Goal: Information Seeking & Learning: Learn about a topic

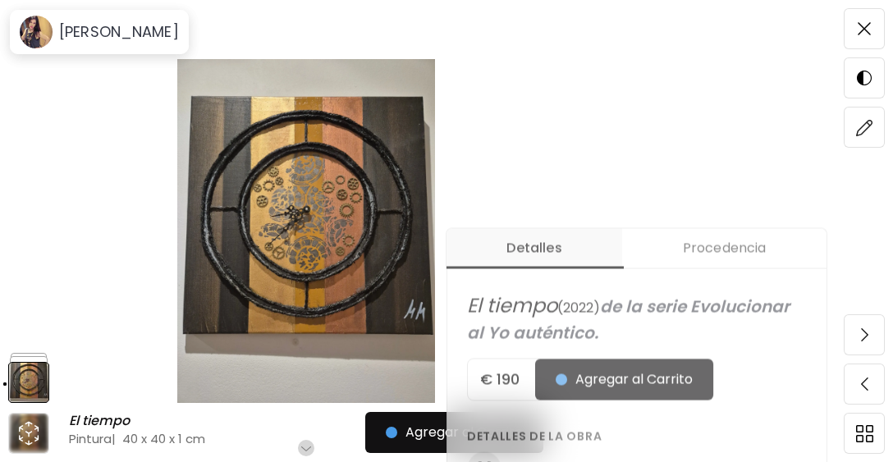
scroll to position [410, 0]
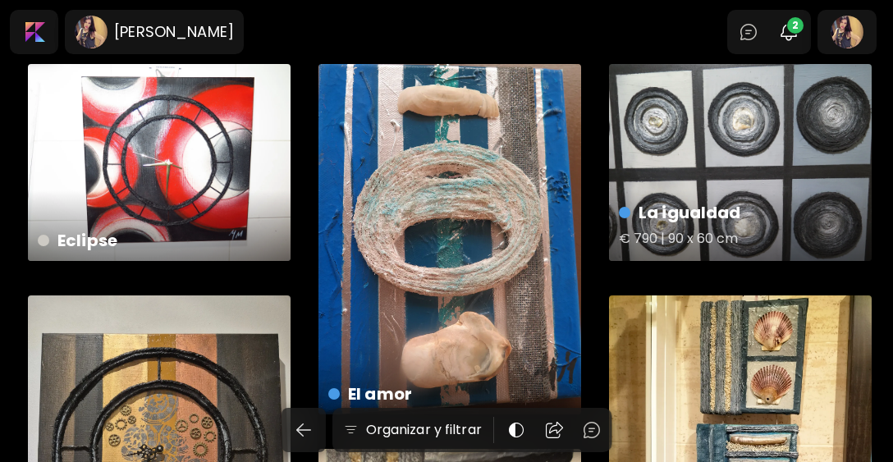
click at [678, 173] on div "La igualdad € 790 | 90 x 60 cm" at bounding box center [740, 162] width 263 height 197
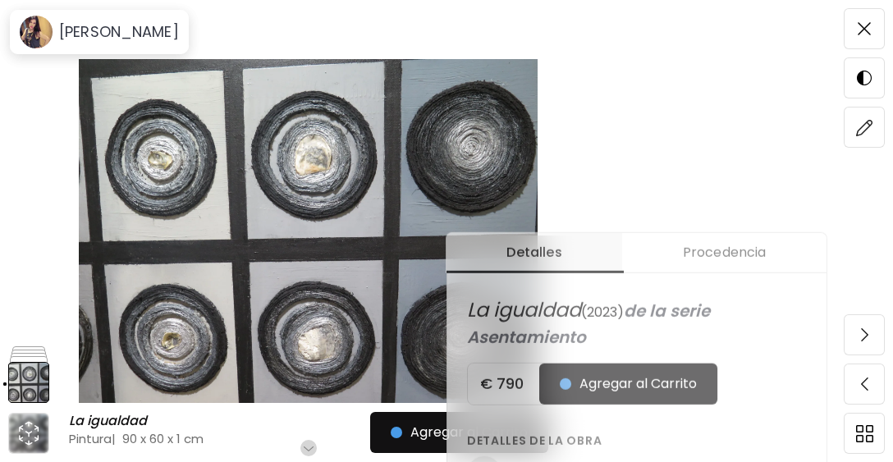
scroll to position [328, 0]
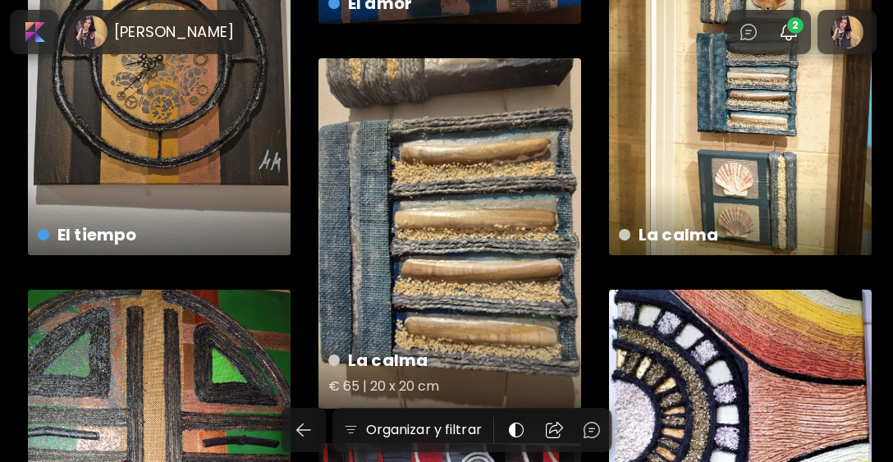
scroll to position [410, 0]
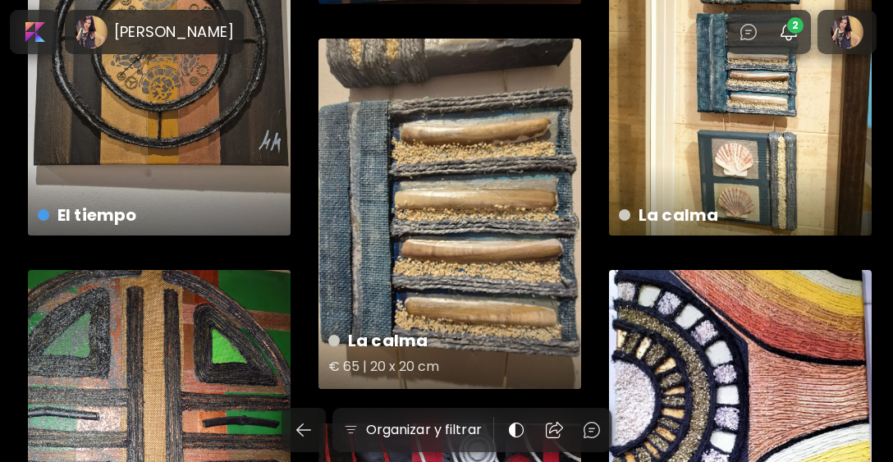
click at [486, 217] on div "La calma € 65 | 20 x 20 cm" at bounding box center [449, 214] width 263 height 350
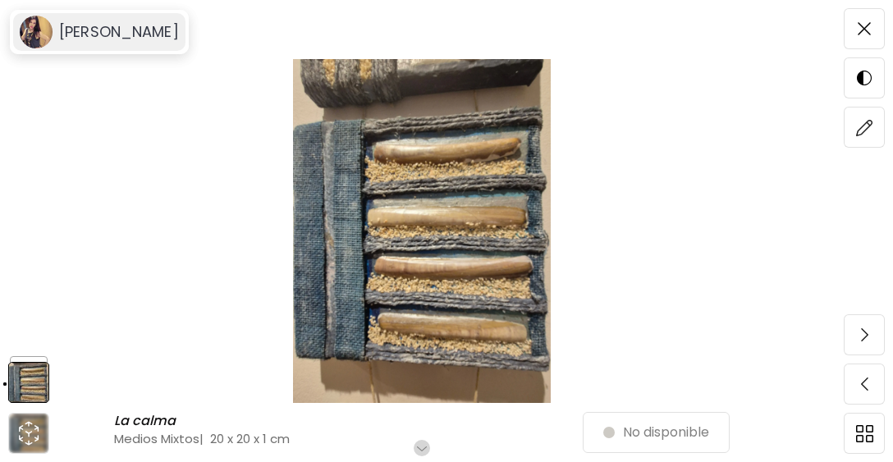
scroll to position [82, 0]
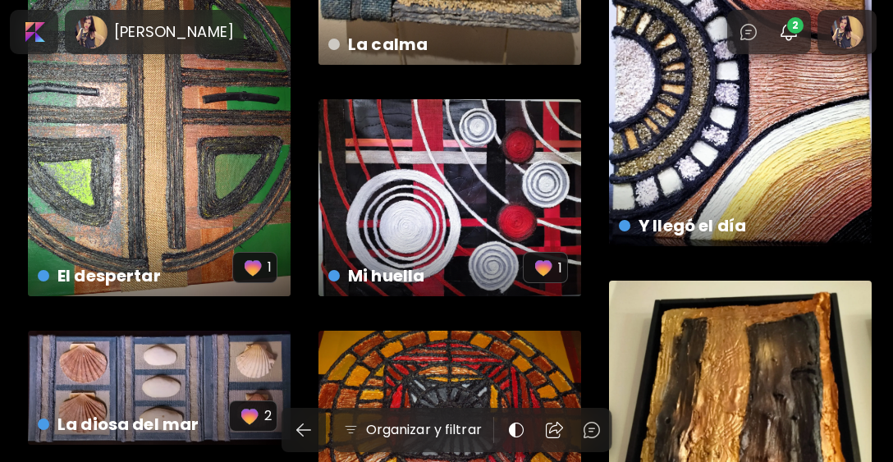
scroll to position [738, 0]
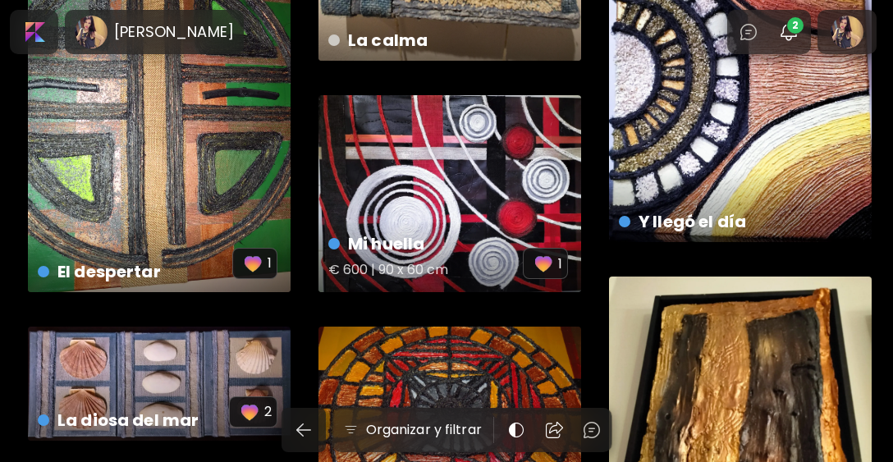
click at [483, 199] on div "Mi huella € 600 | 90 x 60 cm 1" at bounding box center [449, 193] width 263 height 197
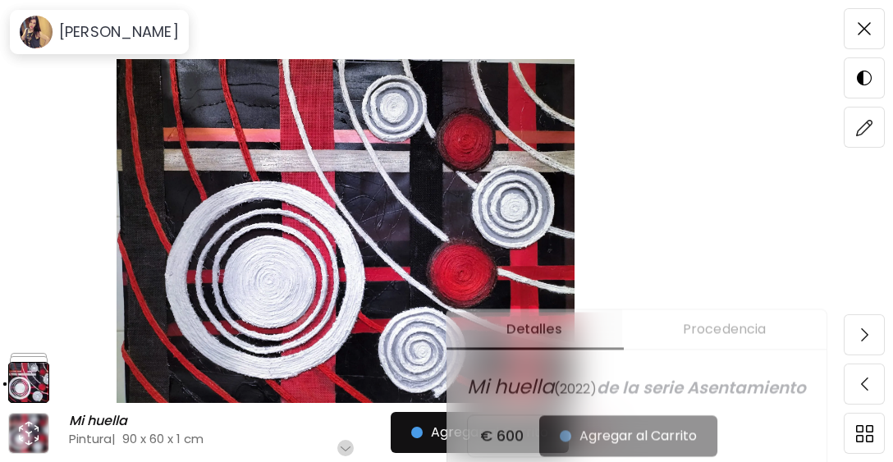
scroll to position [410, 0]
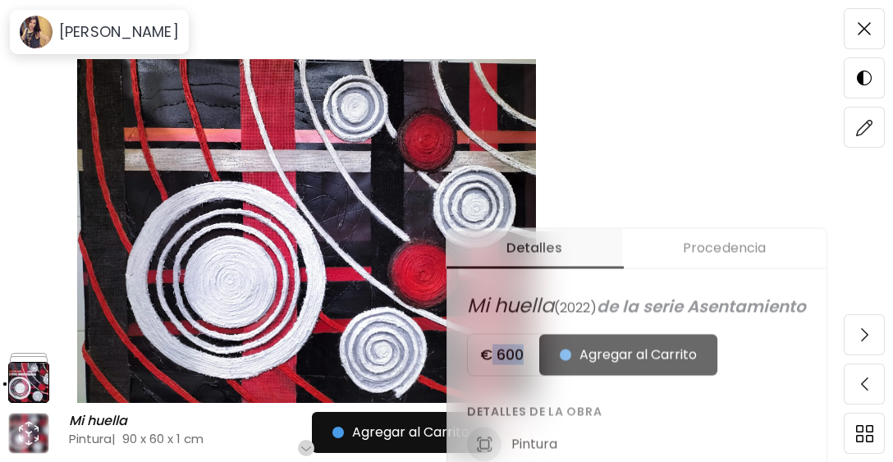
drag, startPoint x: 526, startPoint y: 377, endPoint x: 493, endPoint y: 378, distance: 32.9
click at [493, 364] on h5 "€ 600" at bounding box center [503, 355] width 71 height 20
drag, startPoint x: 493, startPoint y: 378, endPoint x: 526, endPoint y: 378, distance: 32.8
click at [526, 364] on h5 "€ 600" at bounding box center [503, 355] width 71 height 20
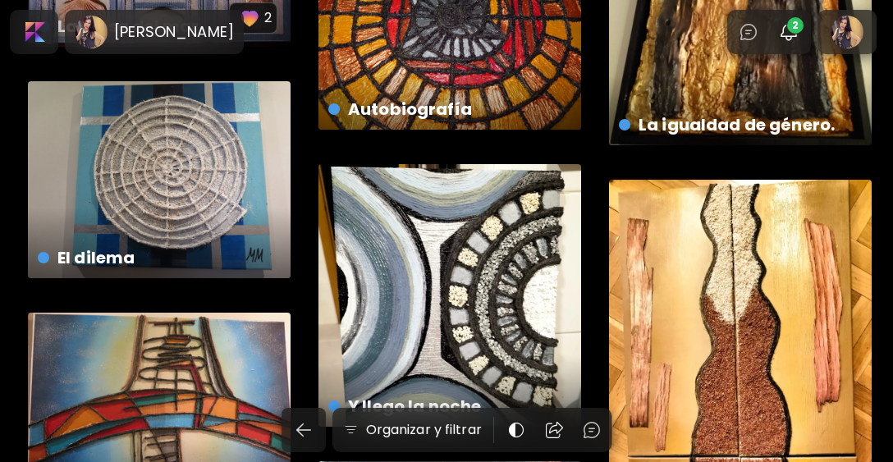
scroll to position [1231, 0]
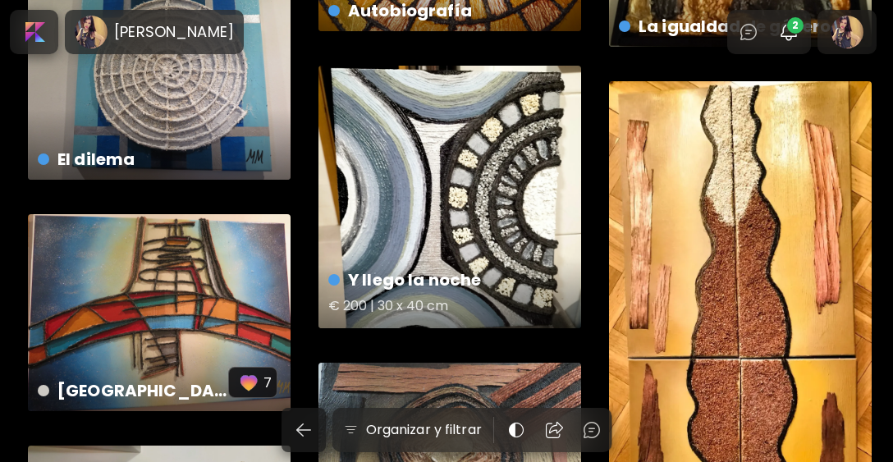
click at [454, 179] on div "Y llego la noche € 200 | 30 x 40 cm" at bounding box center [449, 197] width 263 height 263
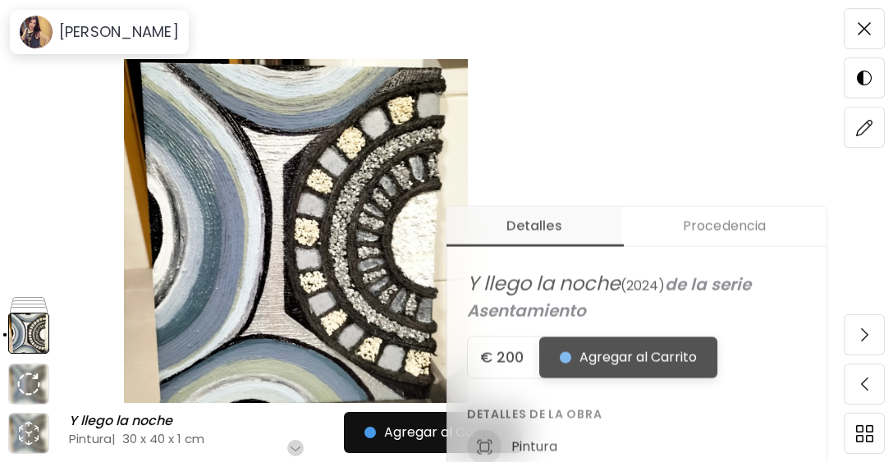
scroll to position [492, 0]
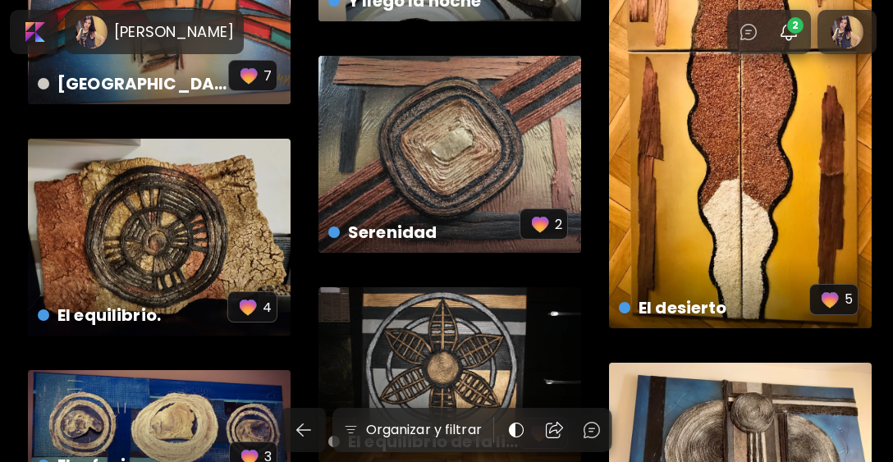
scroll to position [1641, 0]
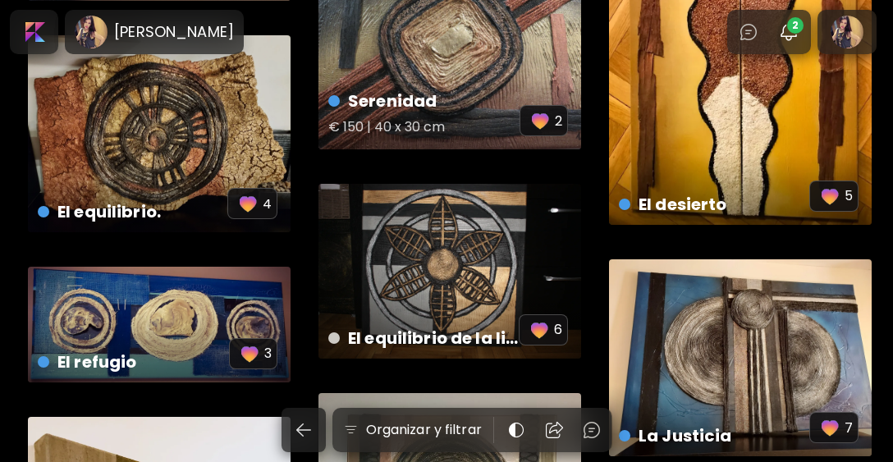
click at [491, 85] on div "Serenidad € 150 | 40 x 30 cm 2" at bounding box center [449, 113] width 269 height 77
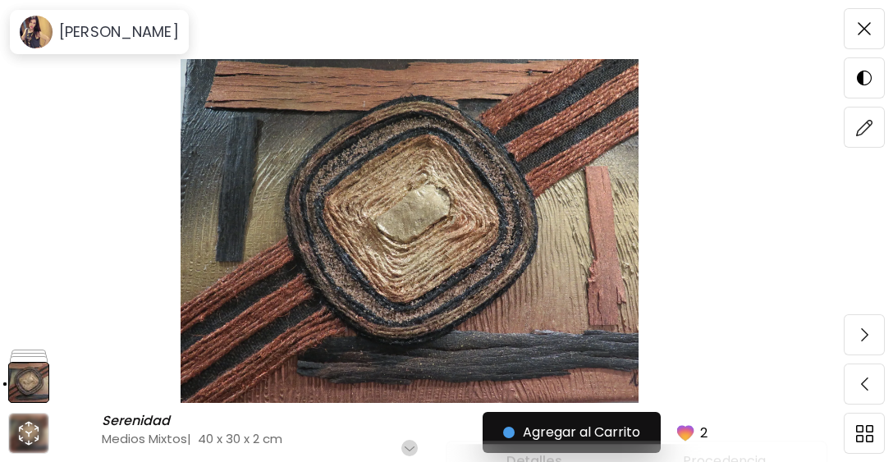
scroll to position [328, 0]
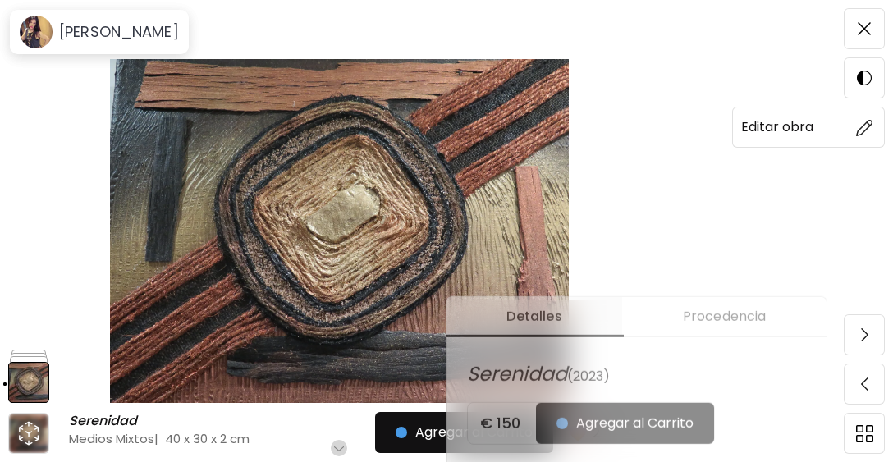
click at [867, 130] on img at bounding box center [864, 127] width 17 height 17
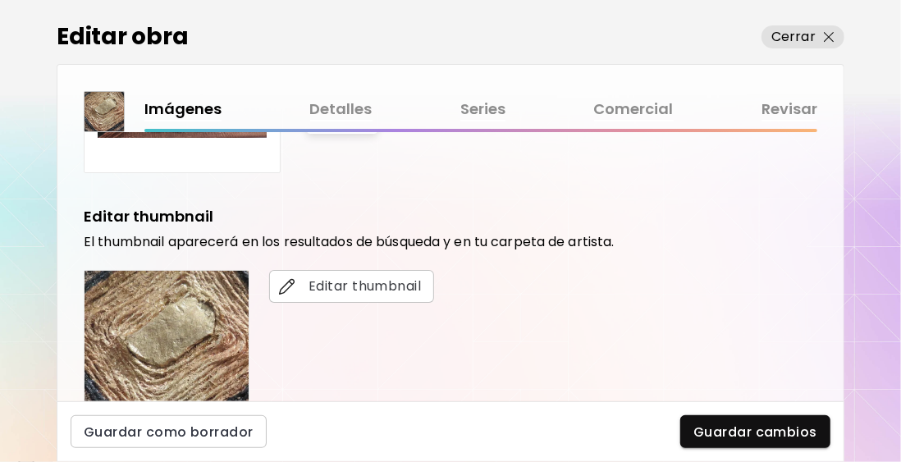
scroll to position [410, 0]
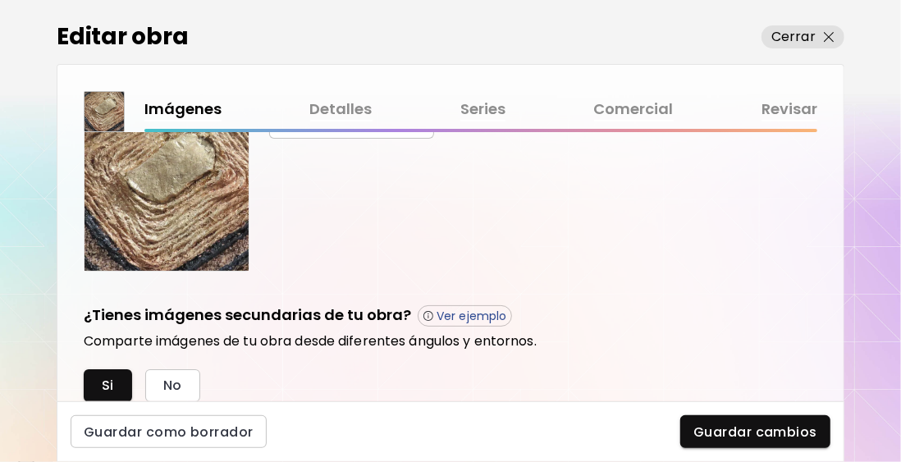
click at [624, 112] on link "Comercial" at bounding box center [634, 110] width 80 height 24
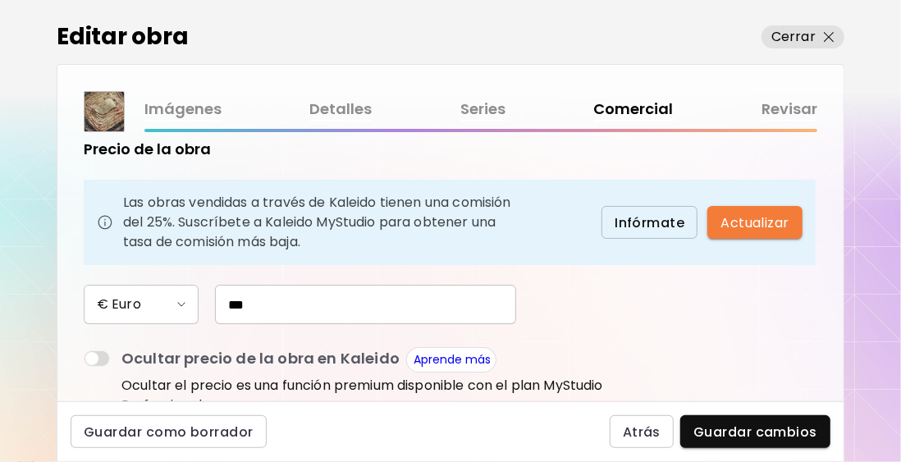
scroll to position [246, 0]
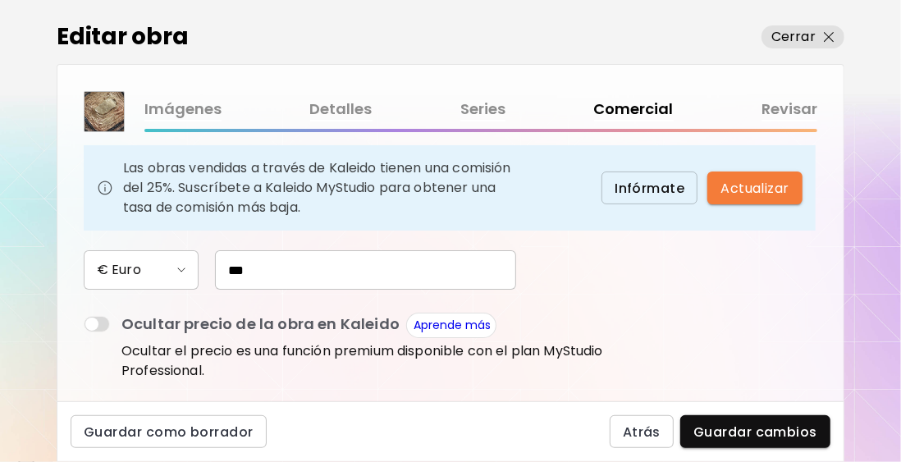
drag, startPoint x: 259, startPoint y: 273, endPoint x: 225, endPoint y: 268, distance: 34.8
click at [225, 268] on input "***" at bounding box center [365, 269] width 301 height 39
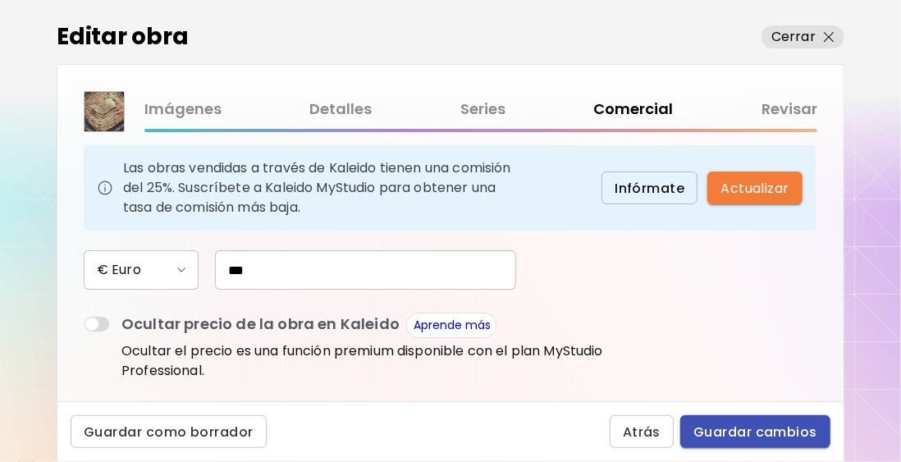
type input "***"
click at [724, 437] on span "Guardar cambios" at bounding box center [755, 431] width 124 height 17
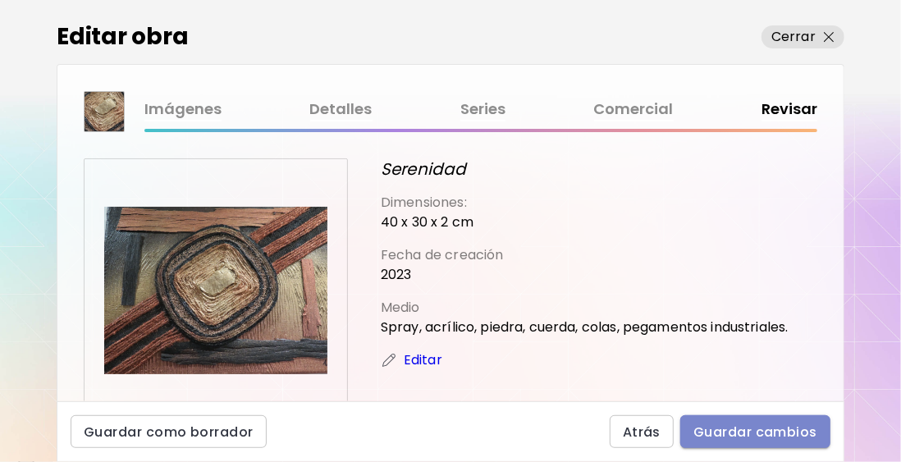
click at [772, 437] on span "Guardar cambios" at bounding box center [755, 431] width 124 height 17
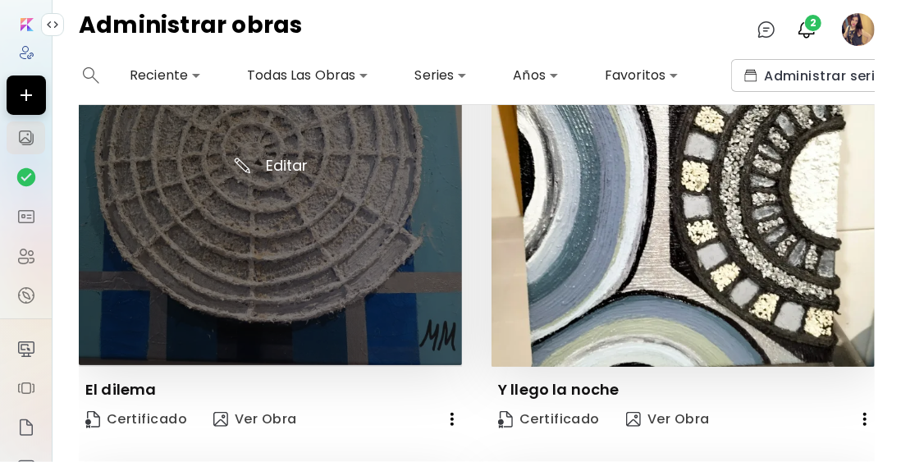
scroll to position [164, 0]
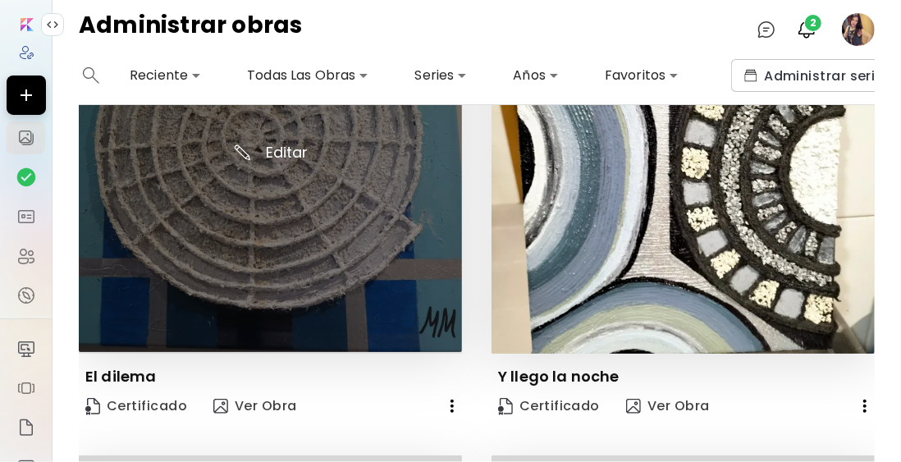
click at [289, 179] on img at bounding box center [270, 160] width 383 height 381
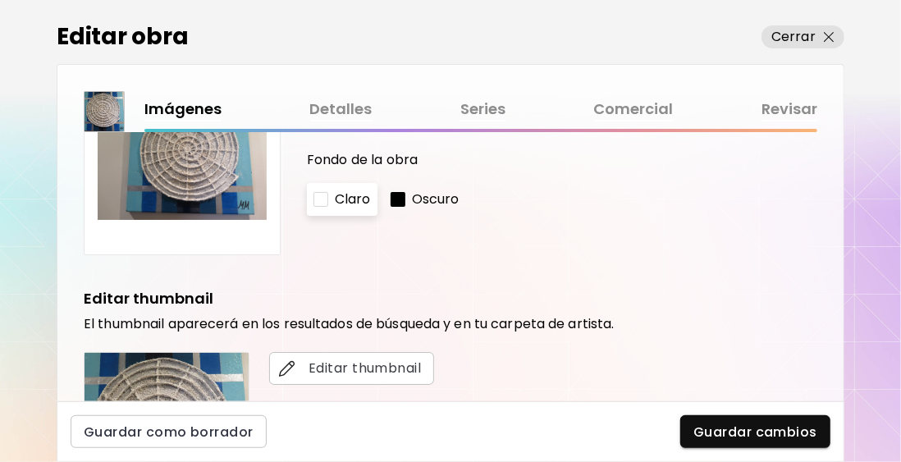
scroll to position [410, 0]
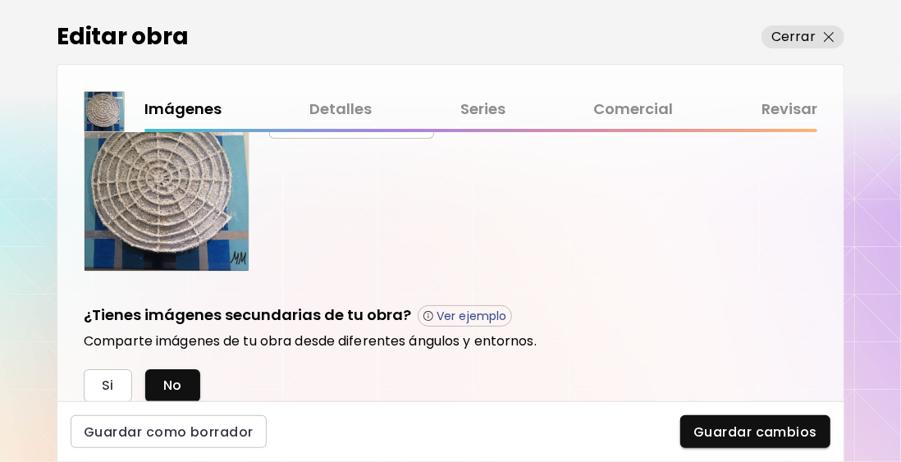
click at [644, 106] on link "Comercial" at bounding box center [634, 110] width 80 height 24
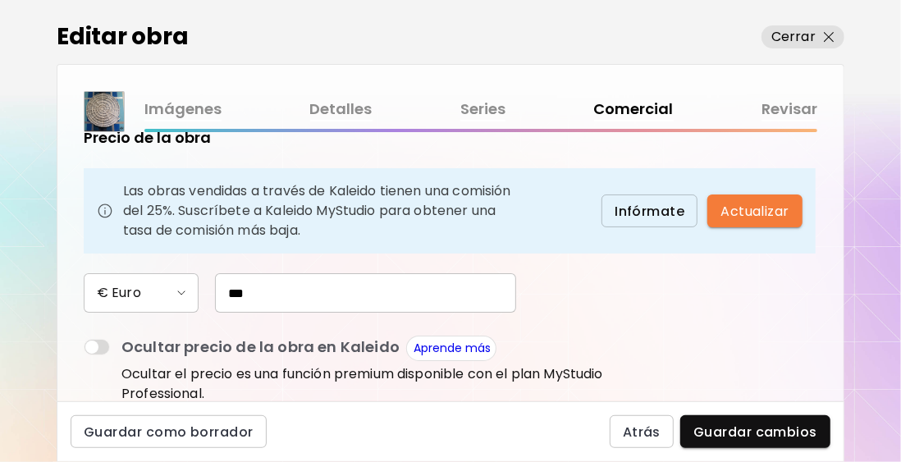
scroll to position [246, 0]
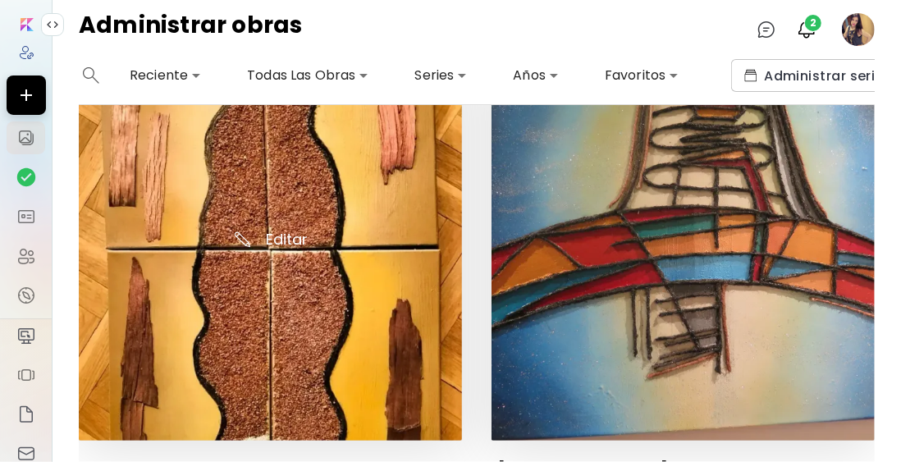
scroll to position [1559, 0]
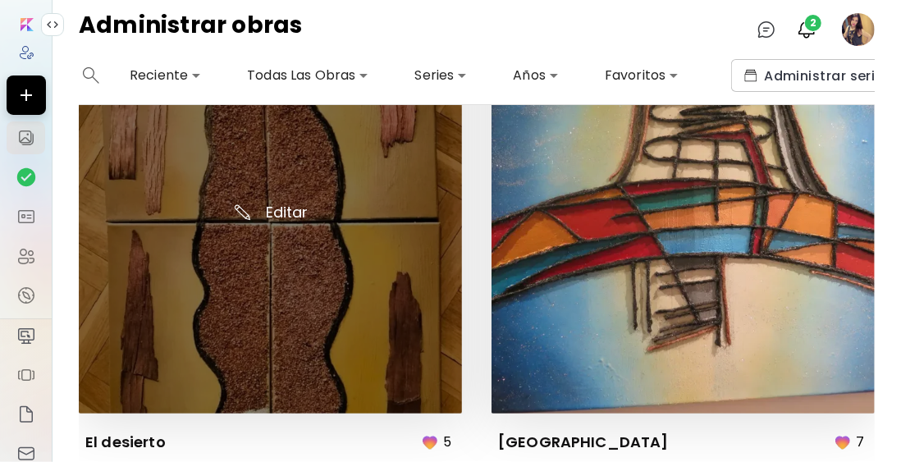
click at [354, 261] on img at bounding box center [270, 221] width 383 height 383
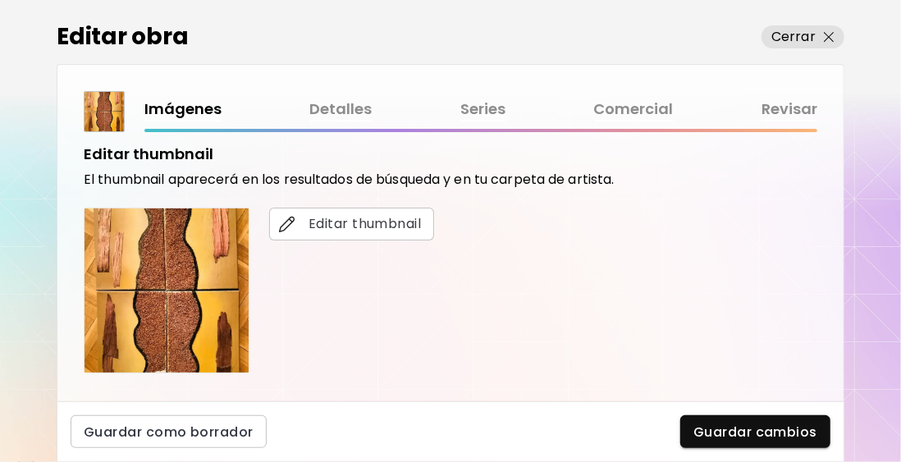
scroll to position [328, 0]
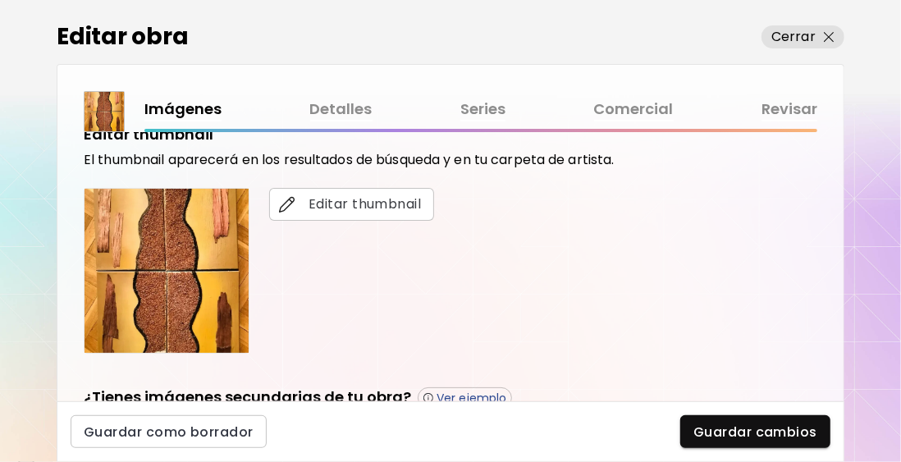
click at [633, 118] on link "Comercial" at bounding box center [634, 110] width 80 height 24
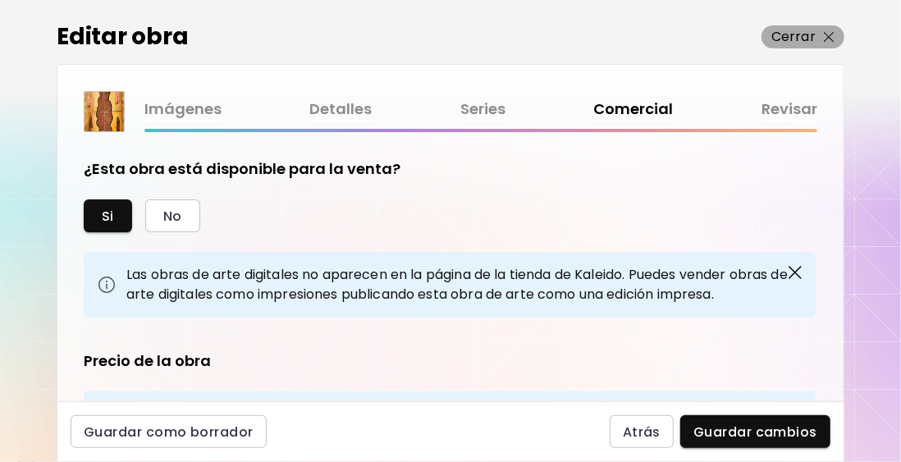
click at [817, 31] on span "Cerrar" at bounding box center [802, 37] width 63 height 20
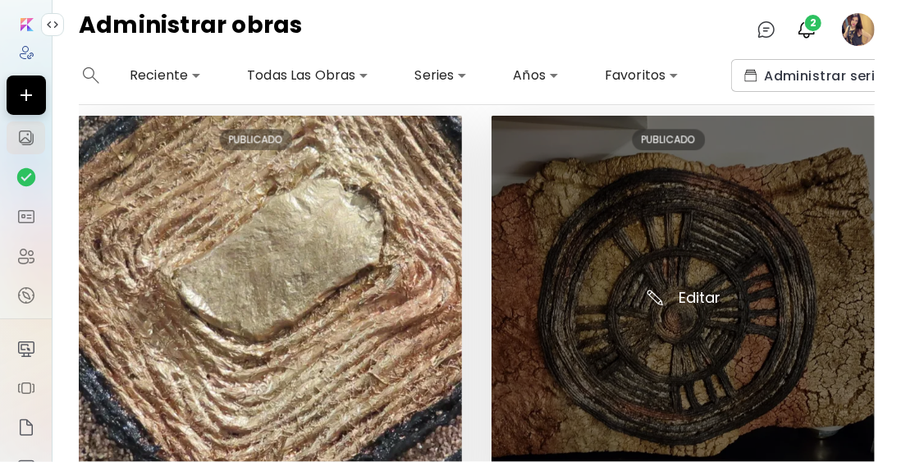
scroll to position [2051, 0]
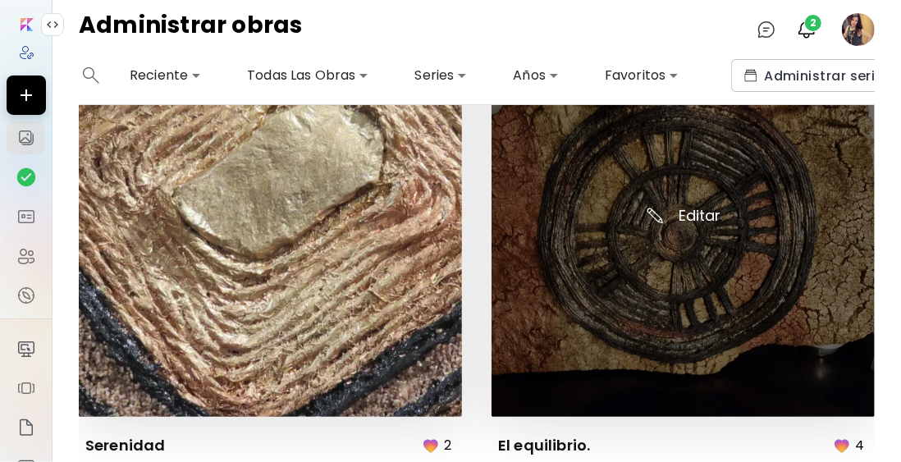
click at [696, 195] on img at bounding box center [682, 225] width 383 height 383
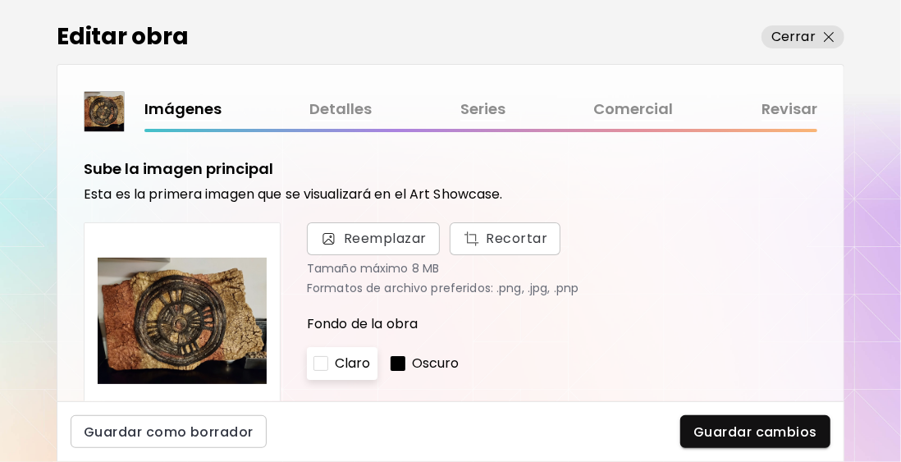
click at [628, 111] on link "Comercial" at bounding box center [634, 110] width 80 height 24
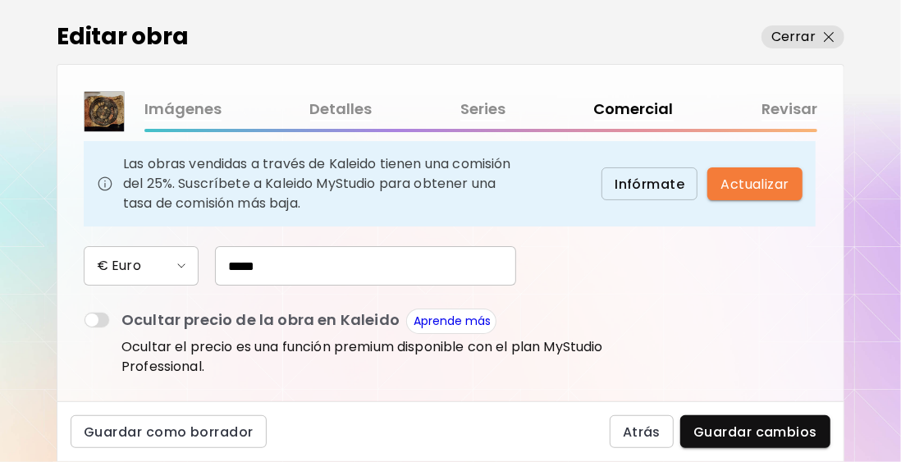
scroll to position [246, 0]
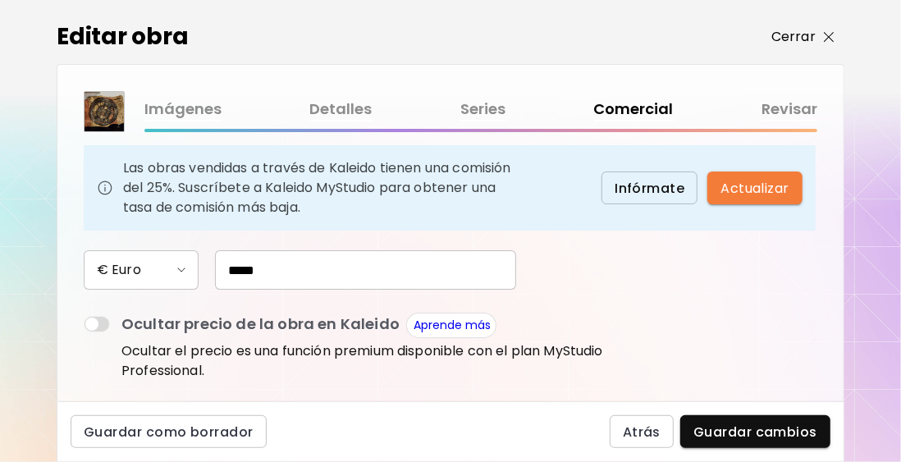
click at [797, 34] on p "Cerrar" at bounding box center [793, 37] width 44 height 20
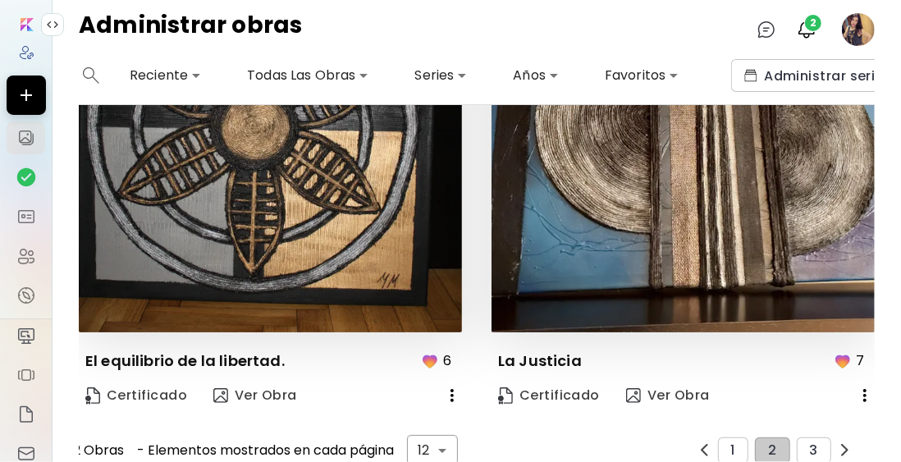
scroll to position [2633, 0]
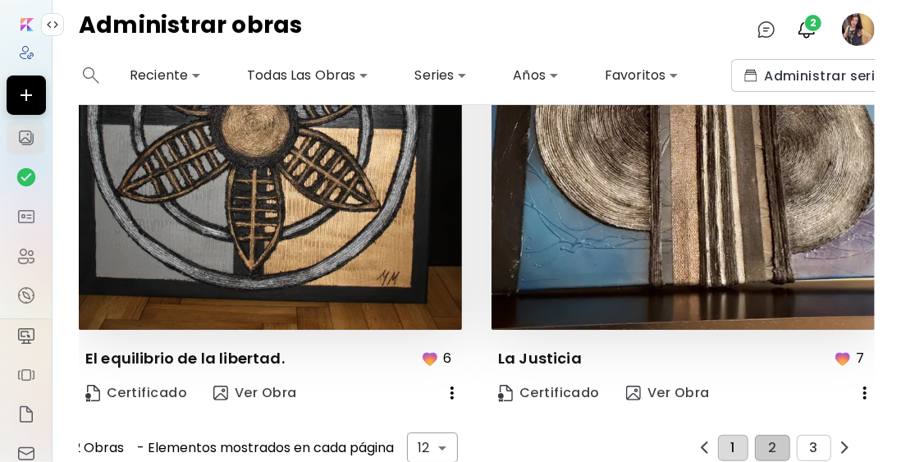
click at [733, 435] on button "1" at bounding box center [733, 448] width 30 height 26
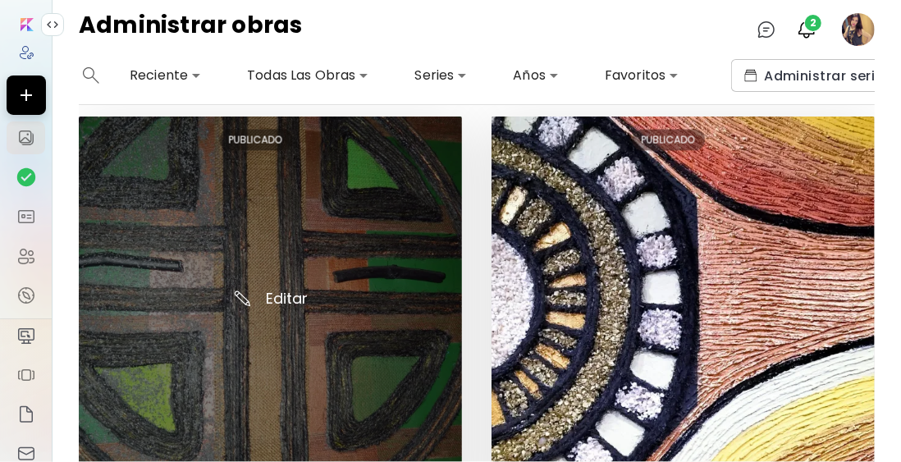
scroll to position [1559, 0]
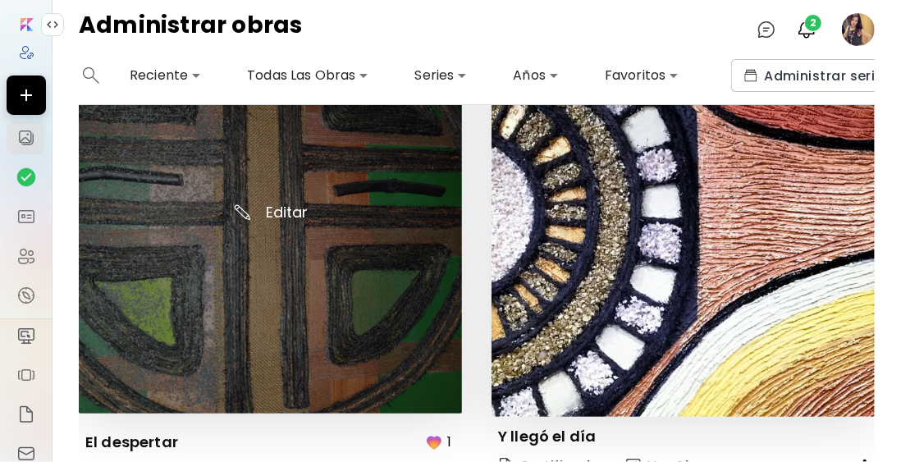
click at [276, 203] on img at bounding box center [270, 221] width 383 height 383
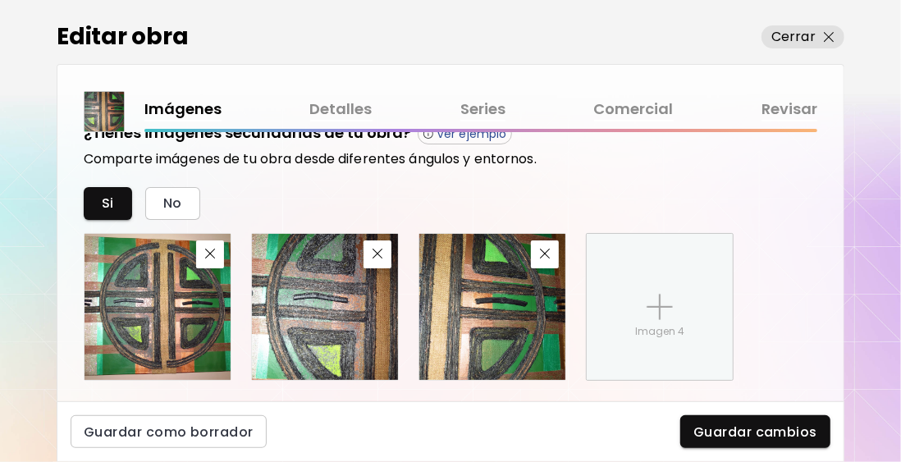
scroll to position [346, 0]
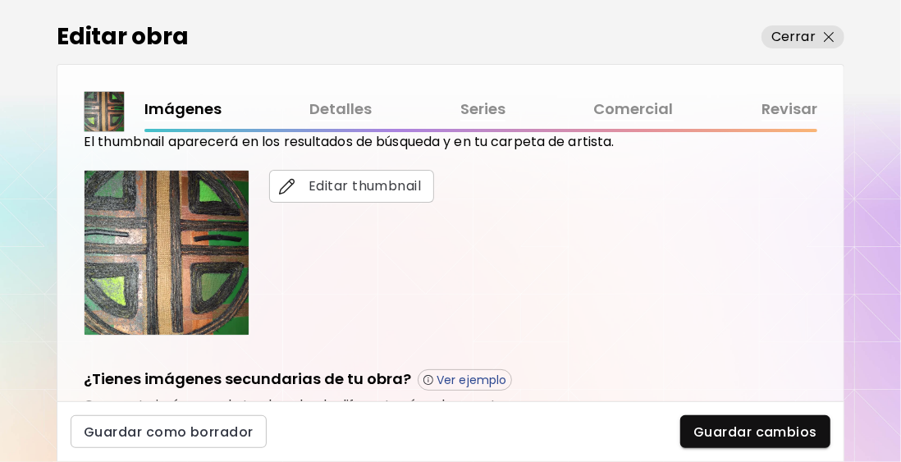
click at [627, 116] on link "Comercial" at bounding box center [634, 110] width 80 height 24
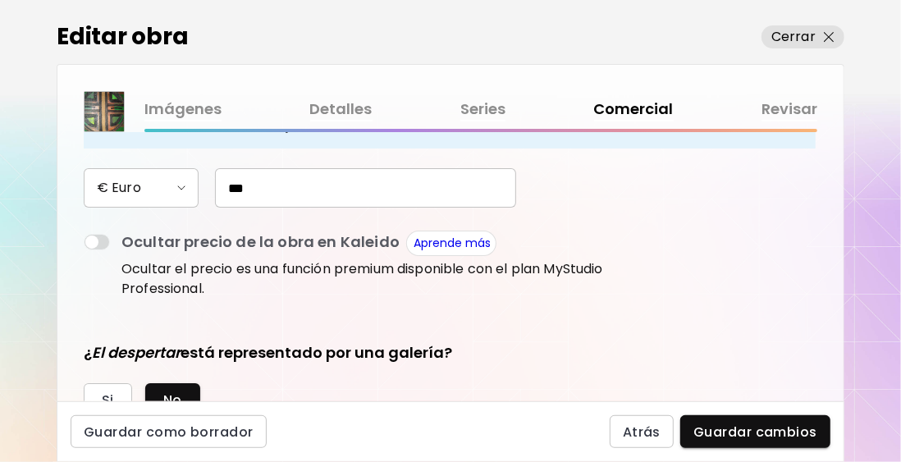
scroll to position [340, 0]
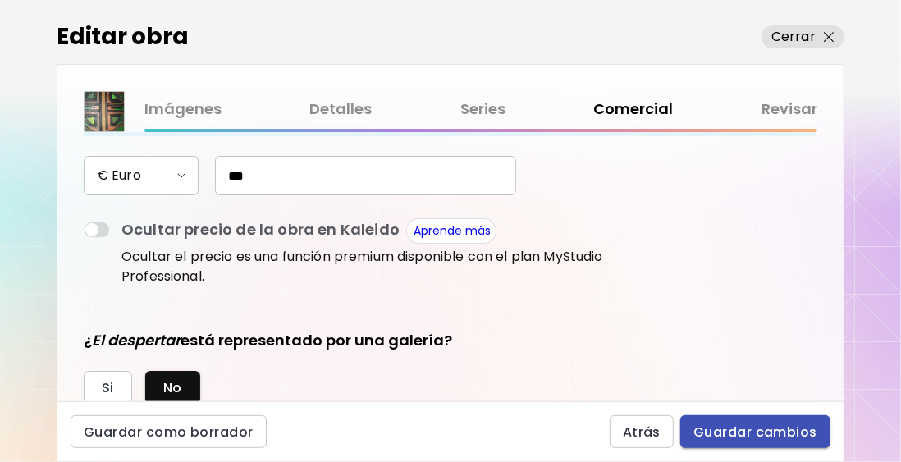
click at [760, 430] on span "Guardar cambios" at bounding box center [755, 431] width 124 height 17
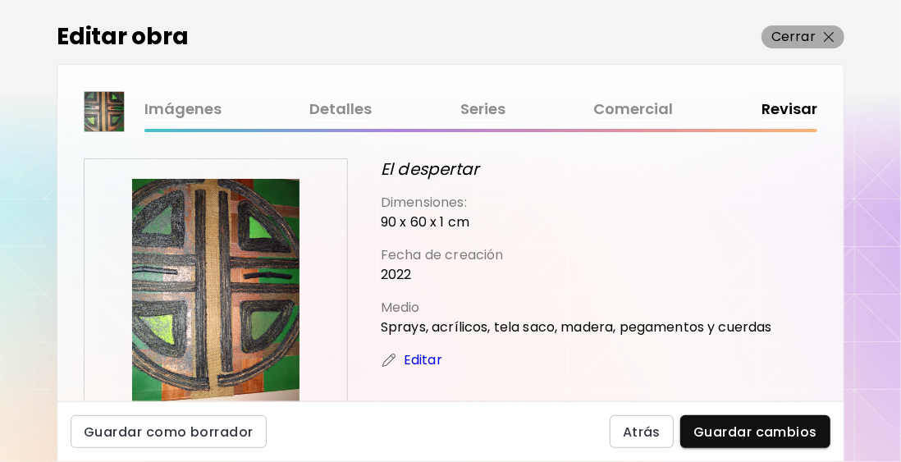
click at [788, 40] on p "Cerrar" at bounding box center [793, 37] width 44 height 20
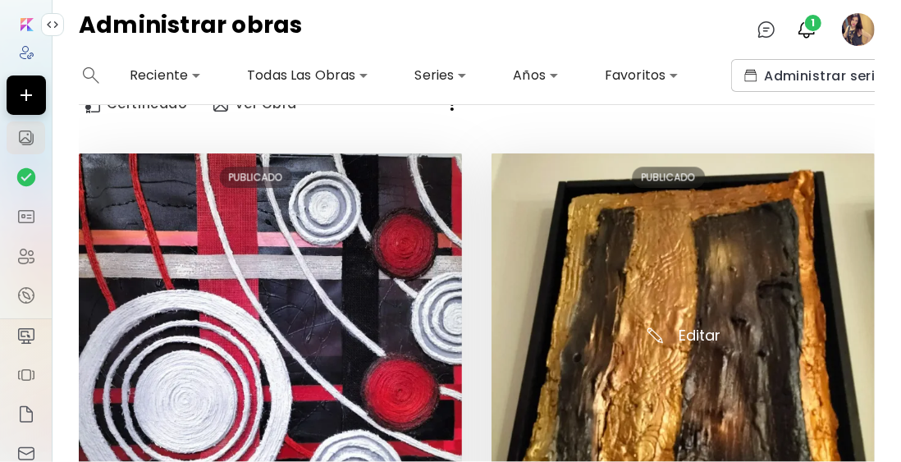
scroll to position [2051, 0]
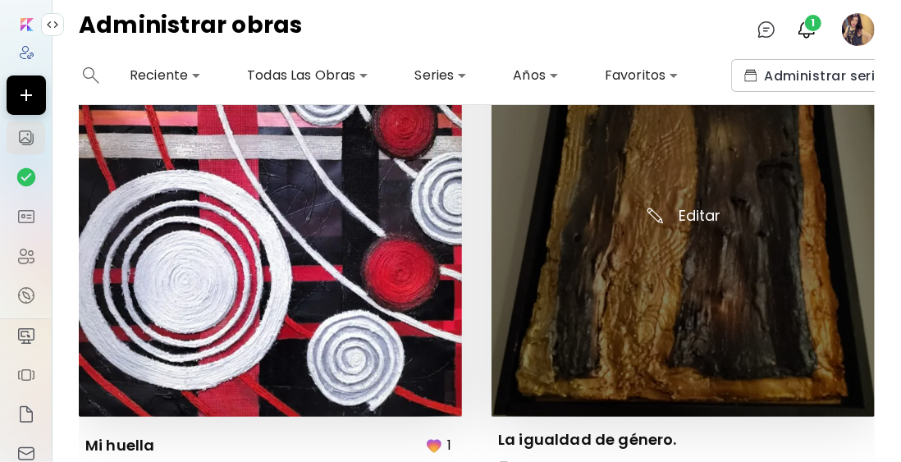
click at [646, 244] on img at bounding box center [682, 225] width 383 height 383
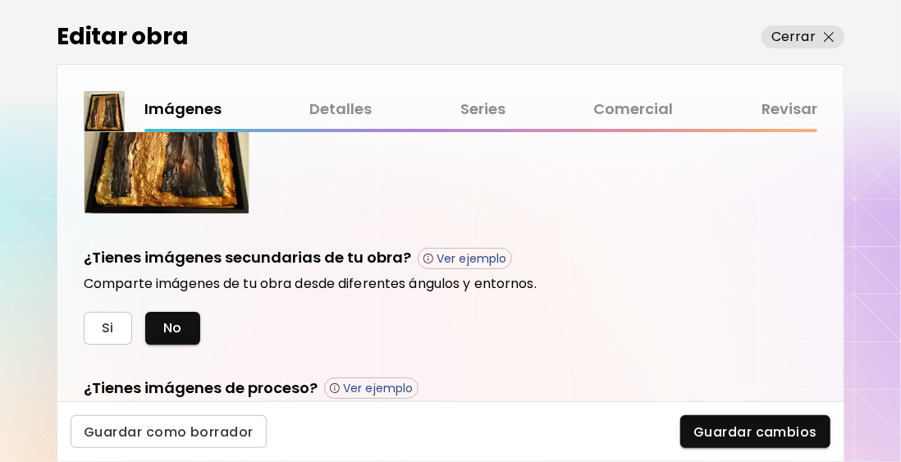
scroll to position [410, 0]
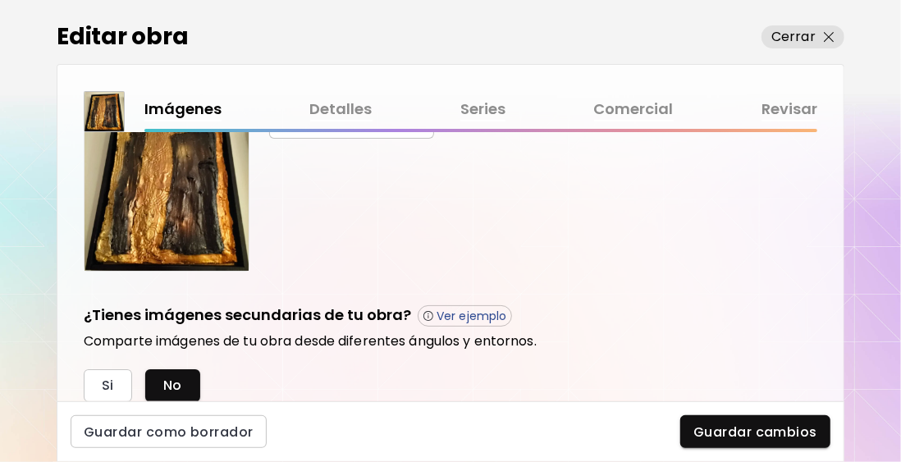
click at [628, 107] on link "Comercial" at bounding box center [634, 110] width 80 height 24
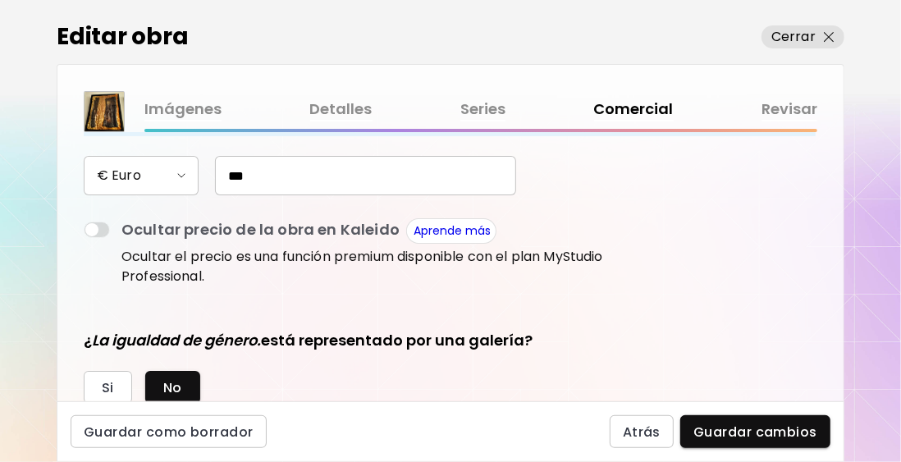
scroll to position [258, 0]
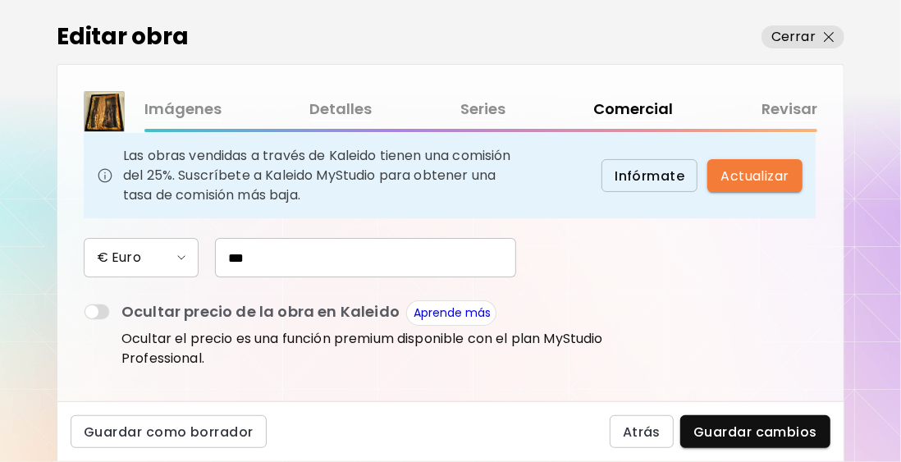
drag, startPoint x: 267, startPoint y: 258, endPoint x: 195, endPoint y: 253, distance: 72.3
click at [195, 253] on div "€ Euro ***" at bounding box center [346, 257] width 525 height 39
click at [304, 268] on input "***" at bounding box center [365, 257] width 301 height 39
click at [801, 30] on p "Cerrar" at bounding box center [793, 37] width 44 height 20
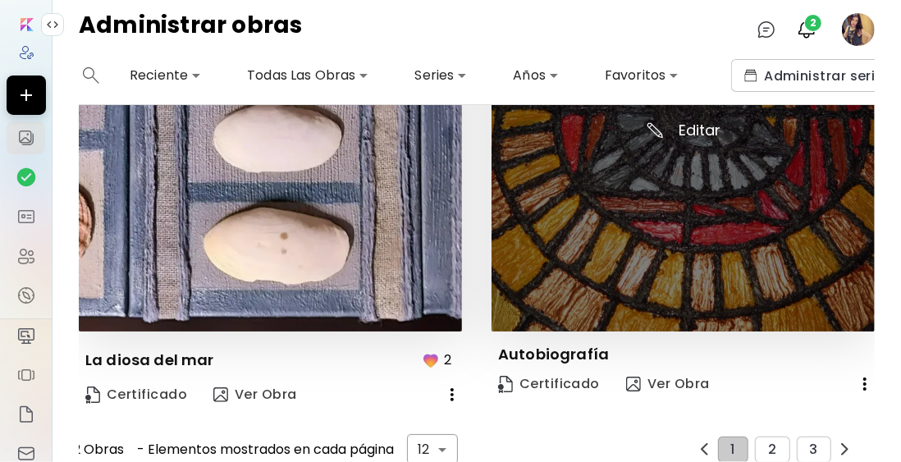
scroll to position [2633, 0]
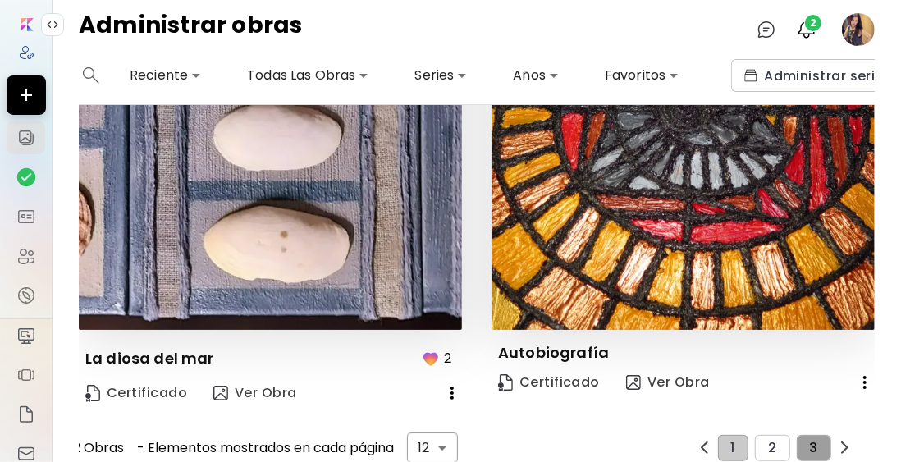
click at [810, 441] on span "3" at bounding box center [814, 448] width 8 height 15
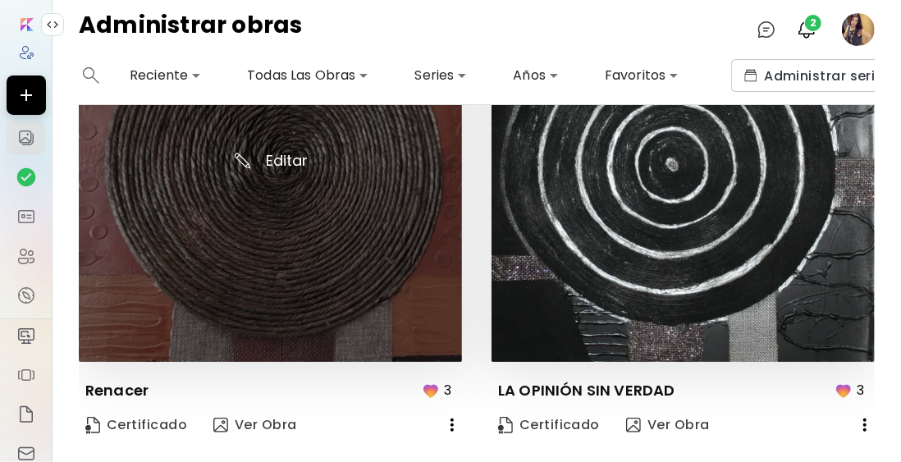
click at [281, 199] on img at bounding box center [270, 170] width 383 height 383
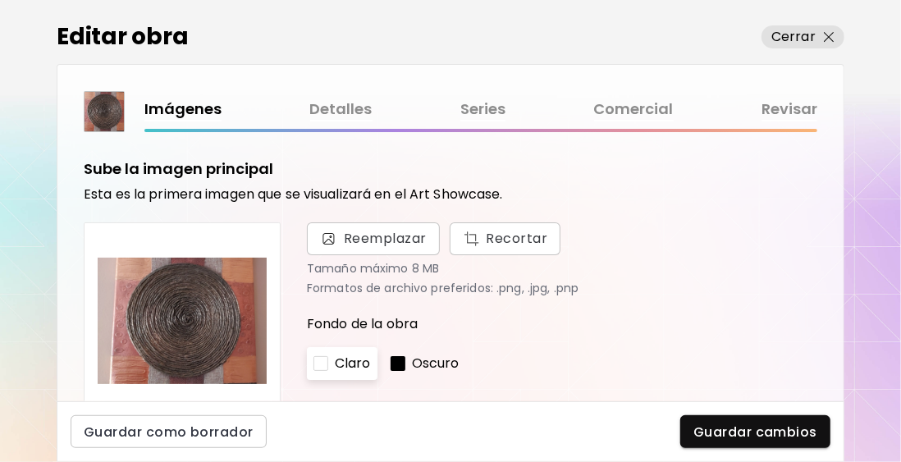
scroll to position [82, 0]
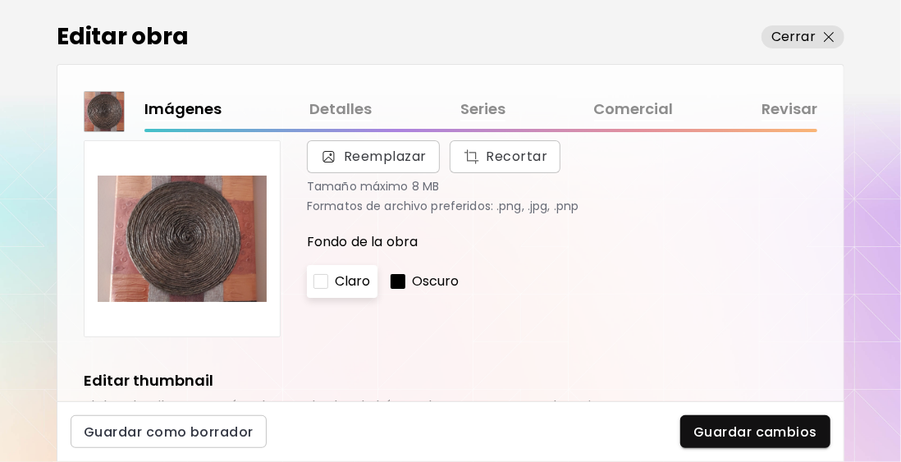
click at [634, 111] on link "Comercial" at bounding box center [634, 110] width 80 height 24
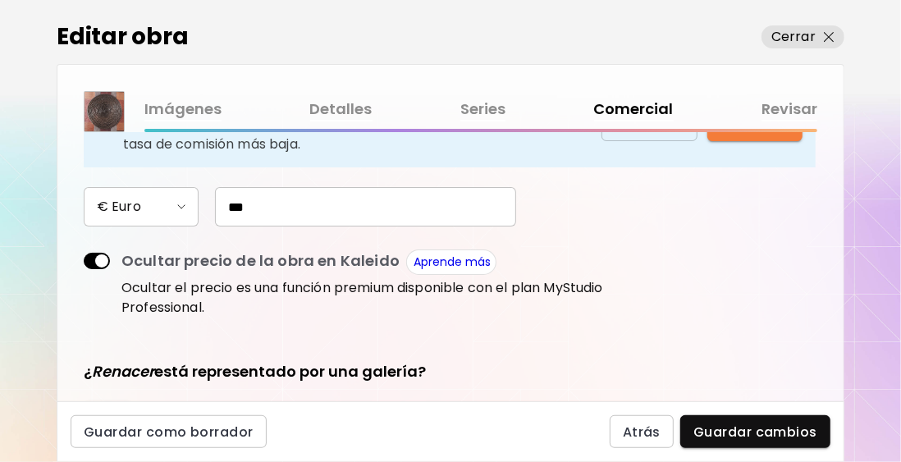
scroll to position [328, 0]
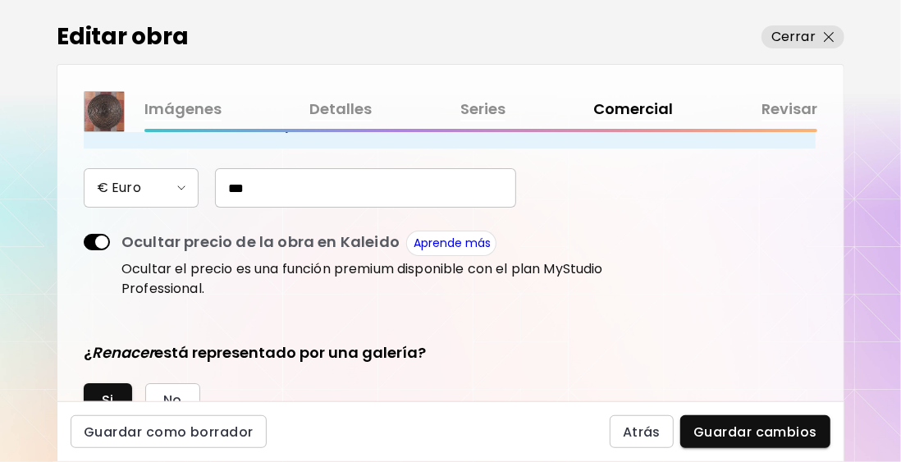
drag, startPoint x: 263, startPoint y: 183, endPoint x: 217, endPoint y: 185, distance: 46.0
click at [217, 185] on input "***" at bounding box center [365, 187] width 301 height 39
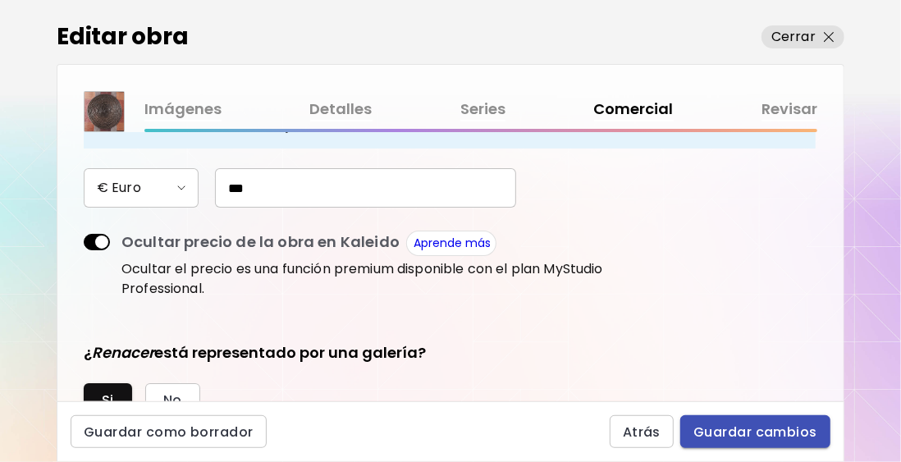
type input "***"
click at [739, 435] on span "Guardar cambios" at bounding box center [755, 431] width 124 height 17
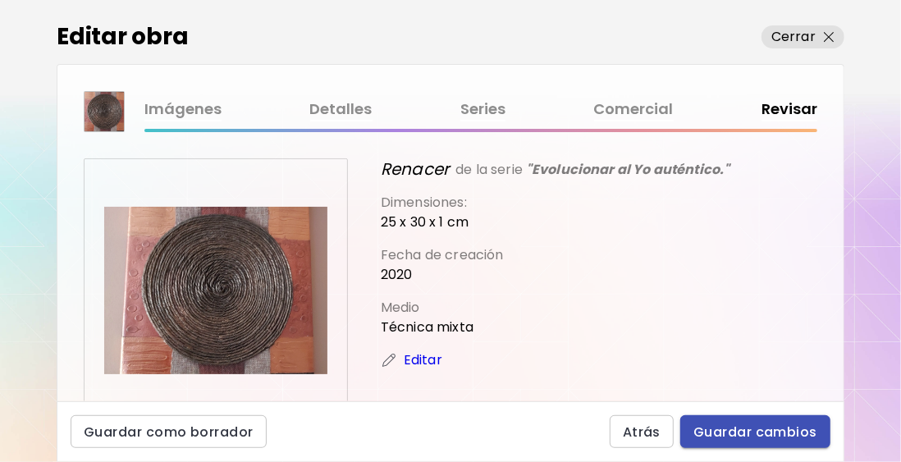
click at [765, 432] on span "Guardar cambios" at bounding box center [755, 431] width 124 height 17
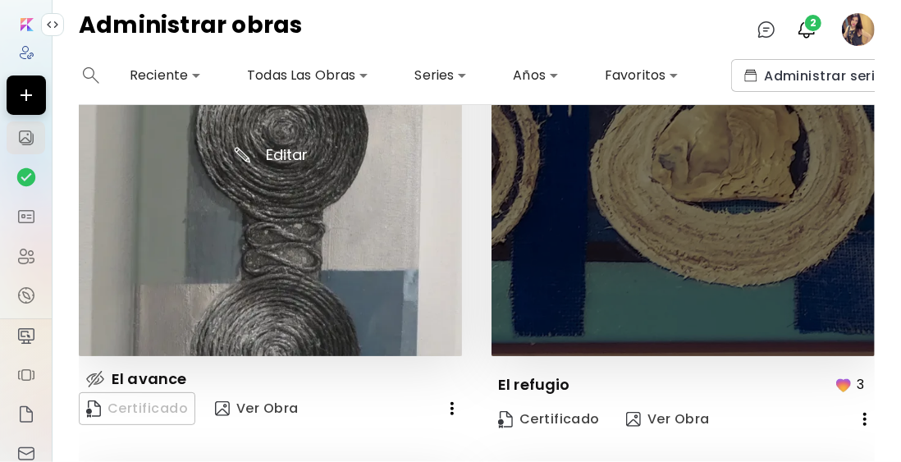
scroll to position [164, 0]
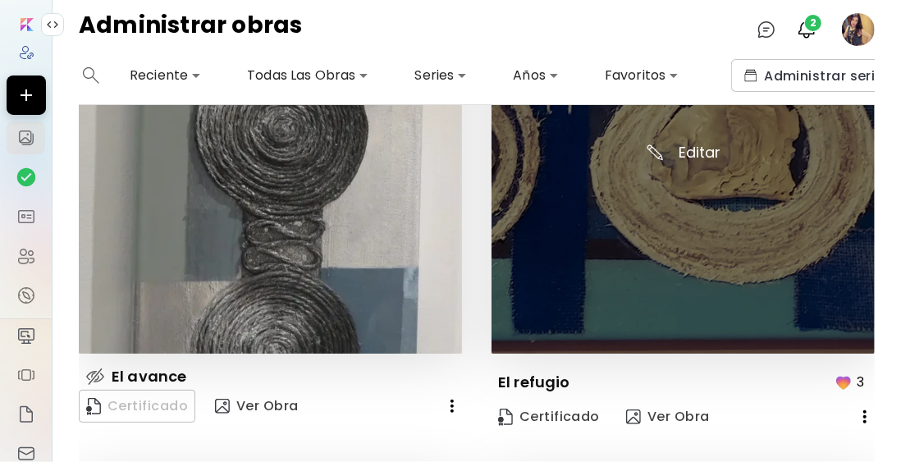
click at [639, 185] on img at bounding box center [682, 161] width 383 height 383
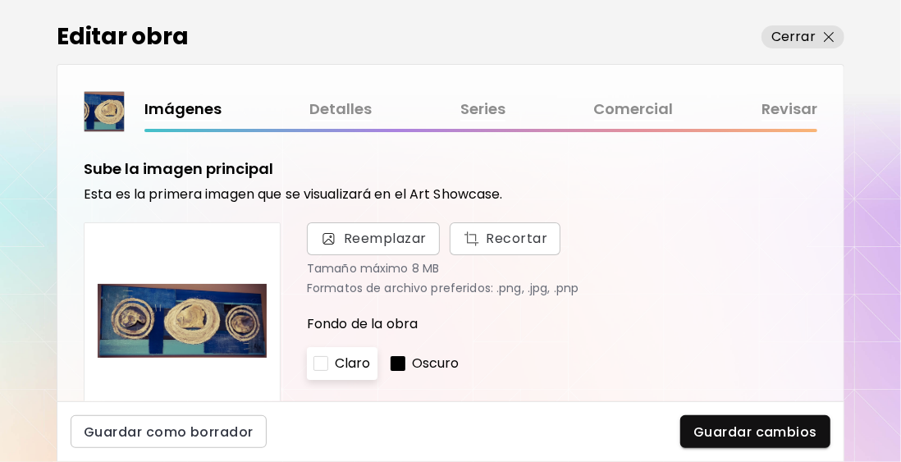
click at [631, 105] on link "Comercial" at bounding box center [634, 110] width 80 height 24
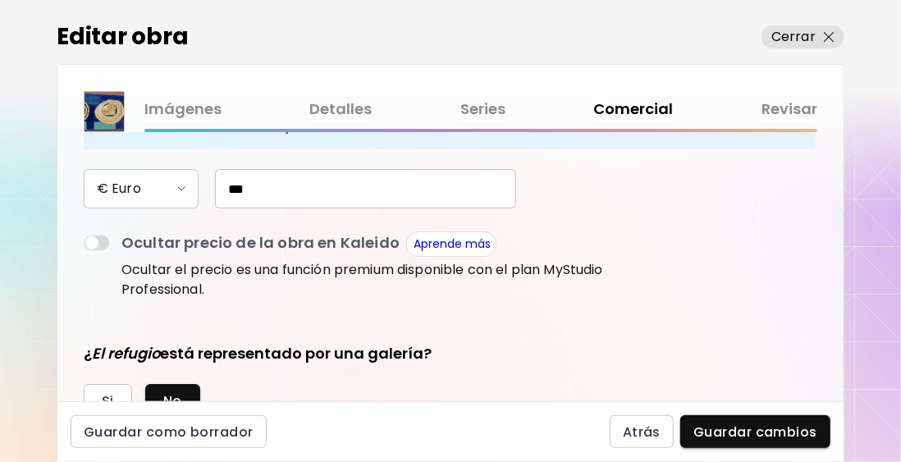
scroll to position [328, 0]
drag, startPoint x: 256, startPoint y: 190, endPoint x: 234, endPoint y: 185, distance: 22.5
click at [234, 185] on input "***" at bounding box center [365, 187] width 301 height 39
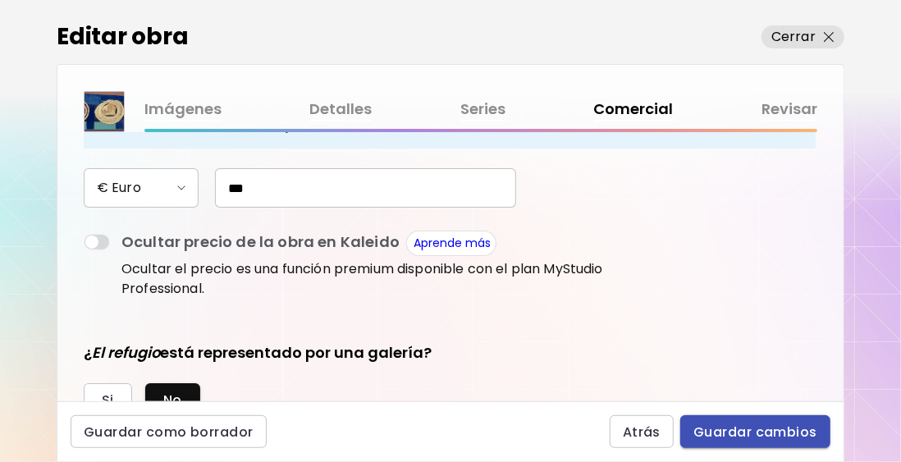
type input "***"
click at [743, 427] on span "Guardar cambios" at bounding box center [755, 431] width 124 height 17
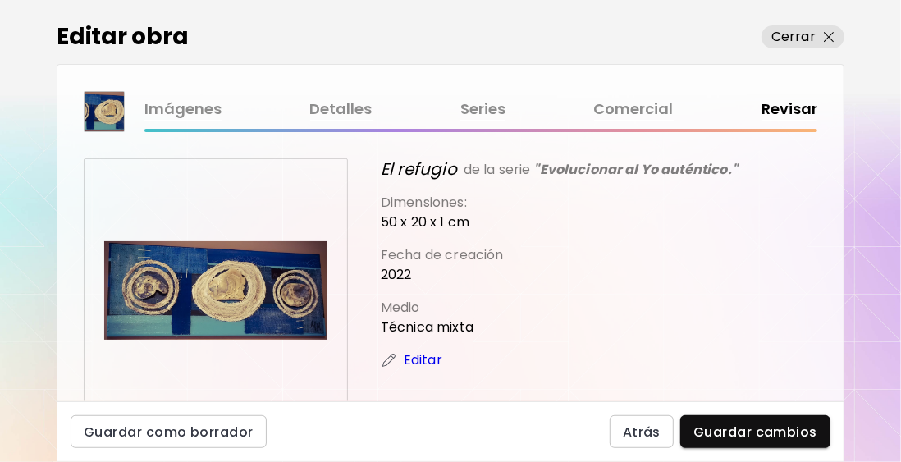
click at [542, 267] on p "2022" at bounding box center [599, 275] width 436 height 20
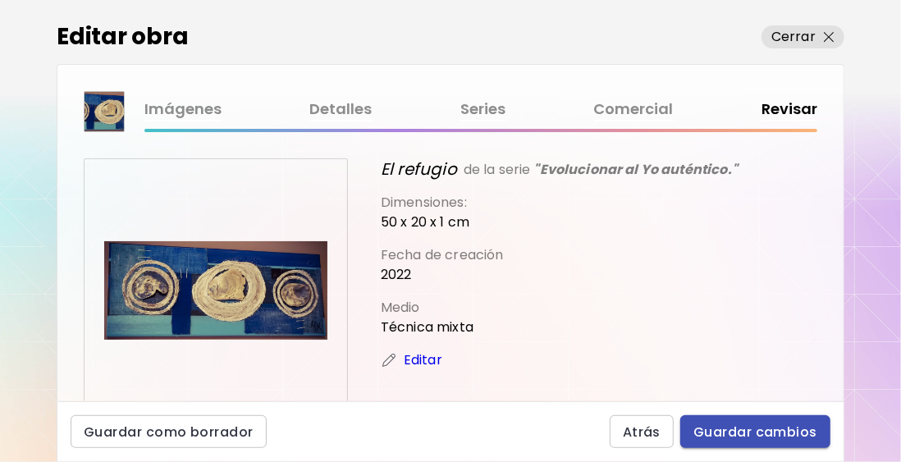
click at [739, 431] on span "Guardar cambios" at bounding box center [755, 431] width 124 height 17
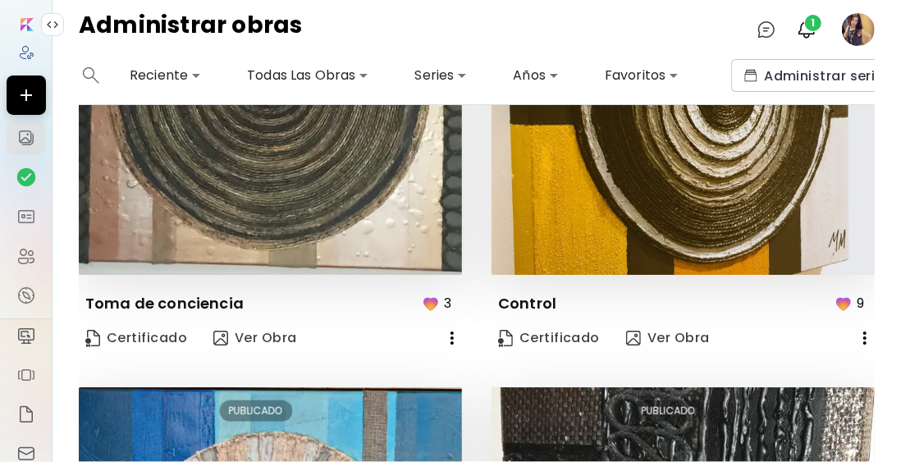
scroll to position [574, 0]
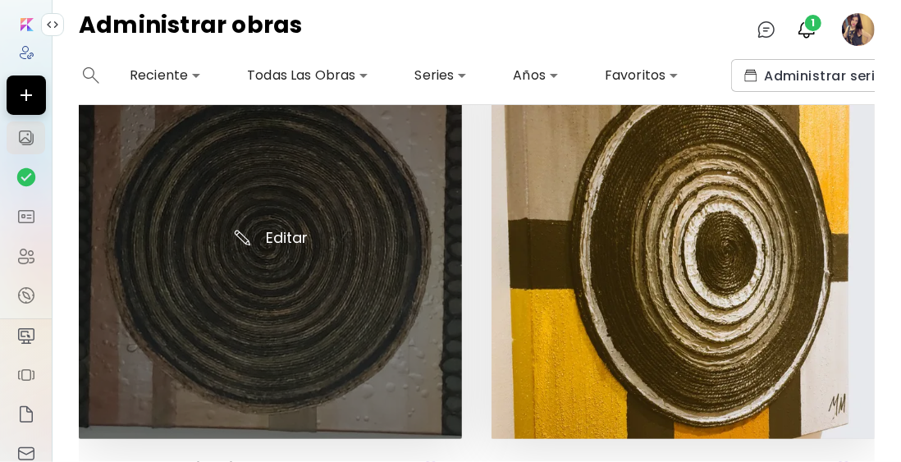
click at [289, 229] on img at bounding box center [270, 247] width 383 height 383
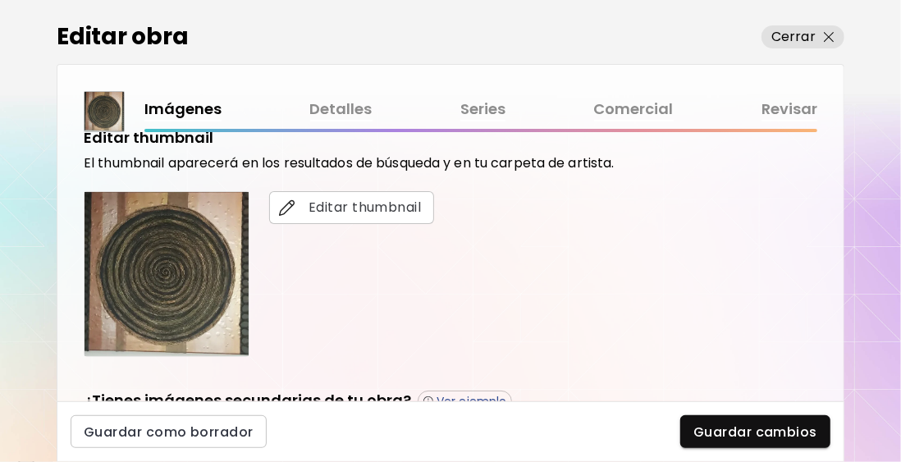
scroll to position [328, 0]
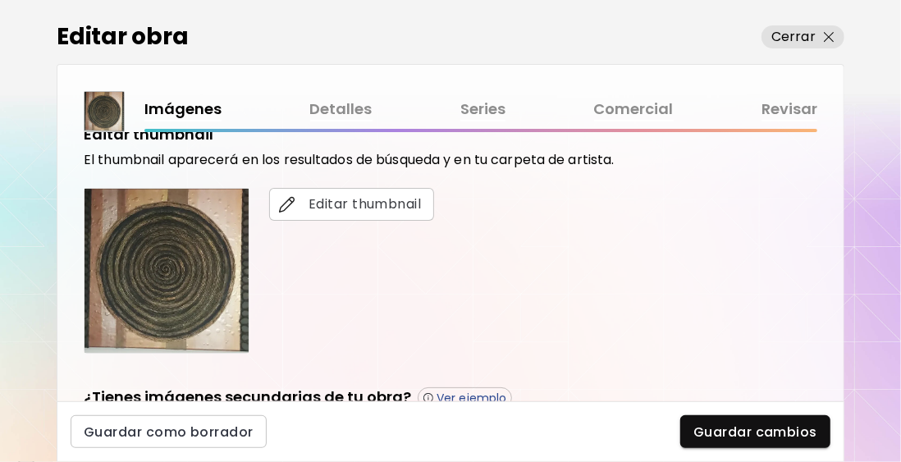
click at [609, 110] on link "Comercial" at bounding box center [634, 110] width 80 height 24
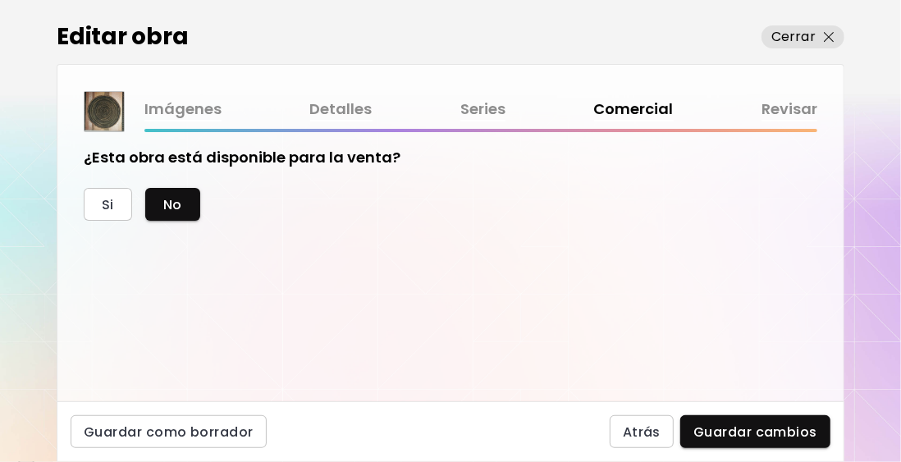
scroll to position [26, 0]
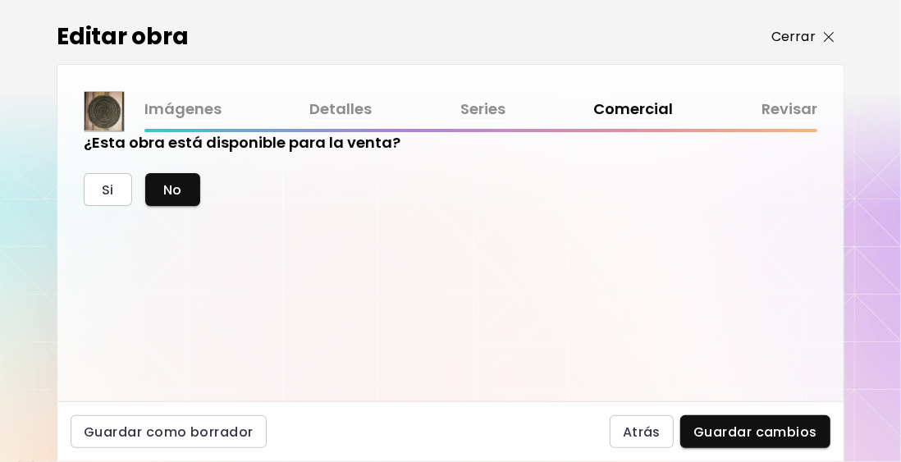
click at [793, 35] on p "Cerrar" at bounding box center [793, 37] width 44 height 20
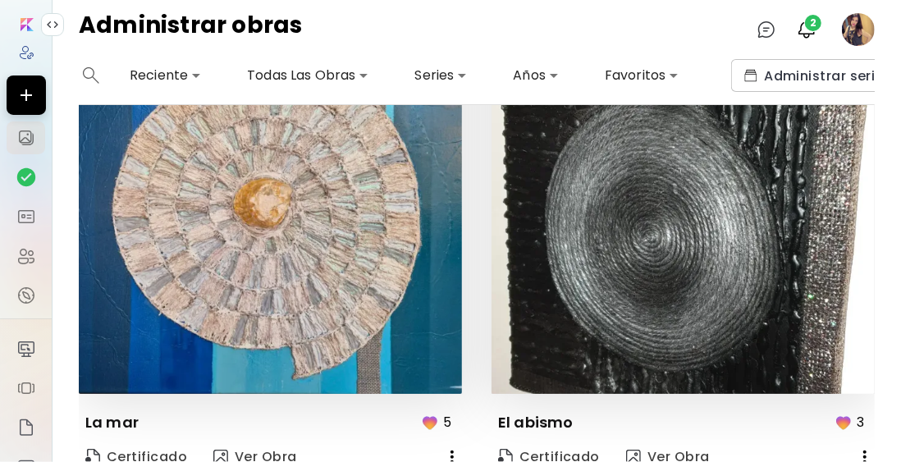
scroll to position [1231, 0]
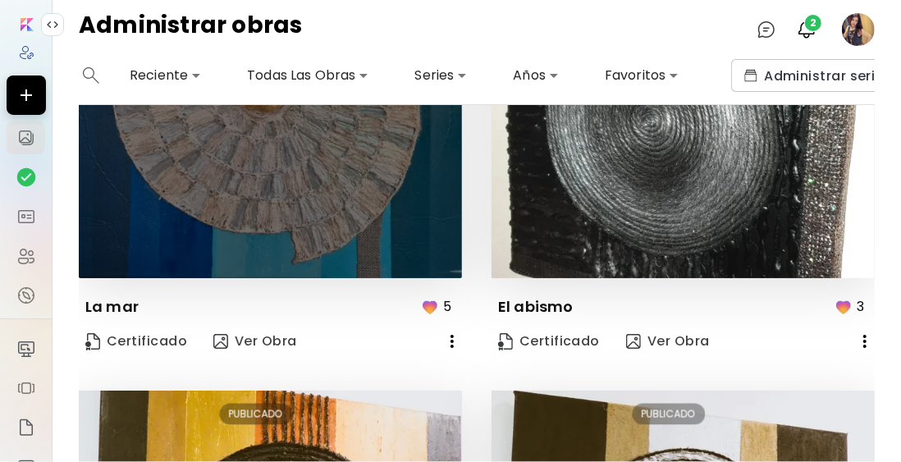
click at [318, 167] on img at bounding box center [270, 86] width 383 height 383
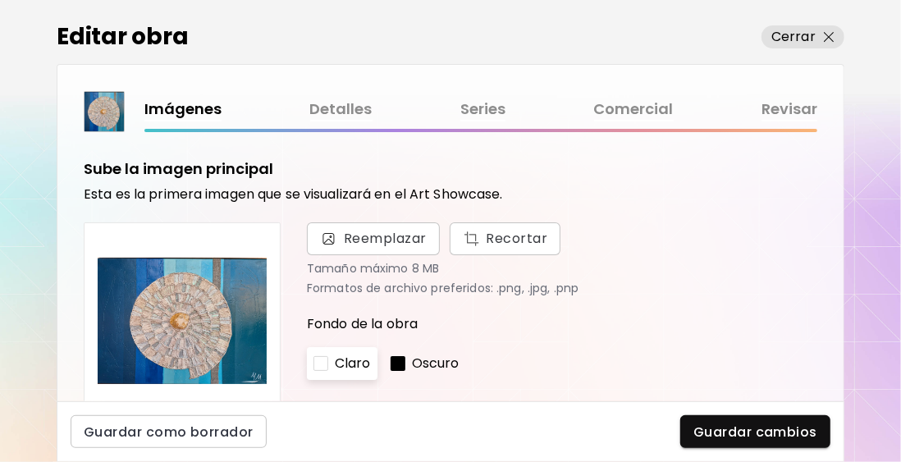
click at [652, 114] on link "Comercial" at bounding box center [634, 110] width 80 height 24
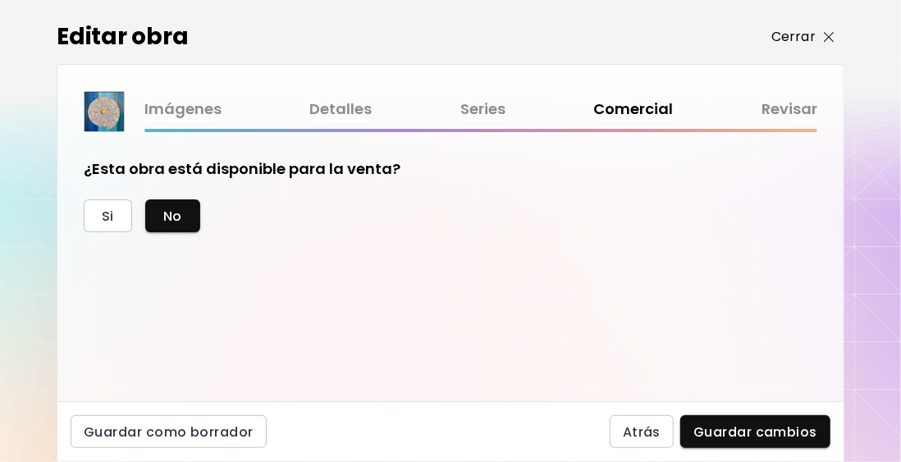
click at [781, 40] on p "Cerrar" at bounding box center [793, 37] width 44 height 20
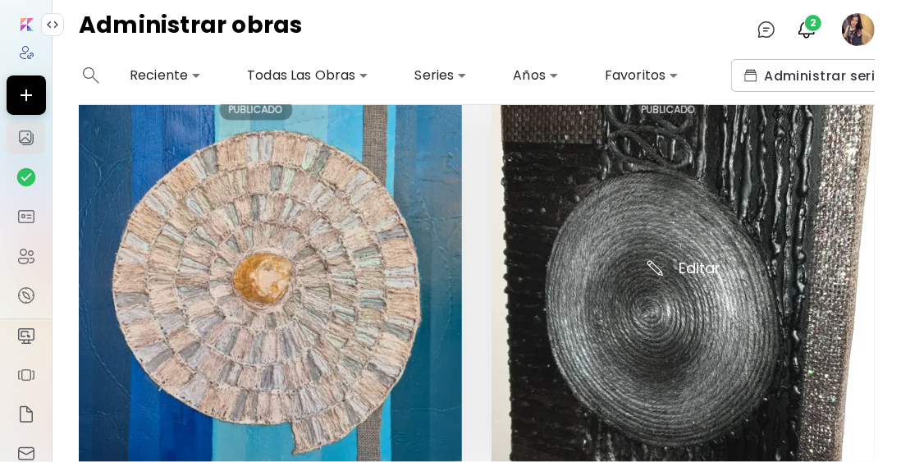
scroll to position [1148, 0]
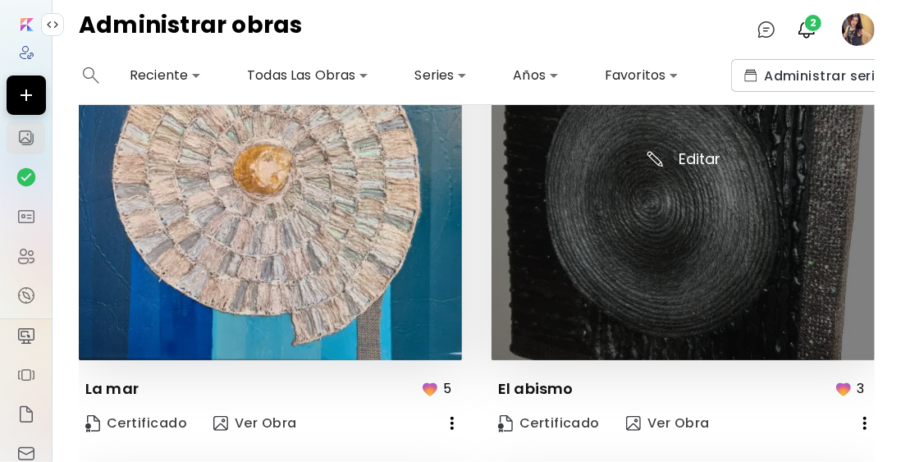
click at [683, 181] on img at bounding box center [682, 168] width 383 height 383
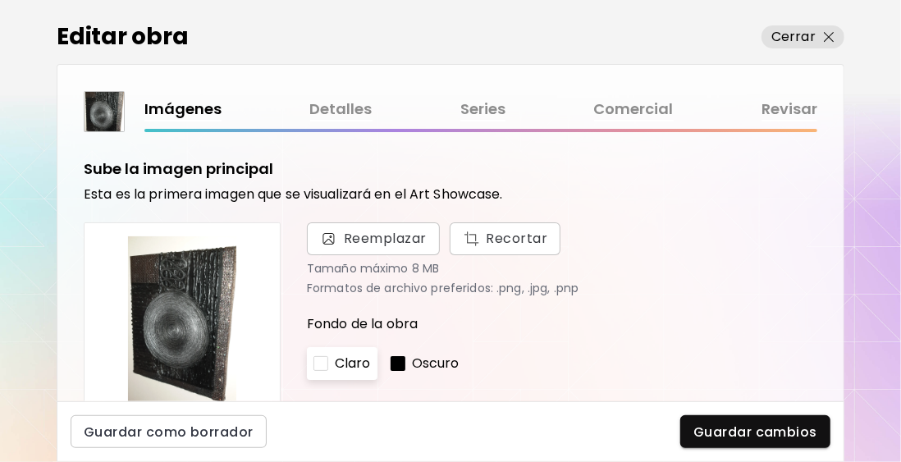
click at [613, 104] on link "Comercial" at bounding box center [634, 110] width 80 height 24
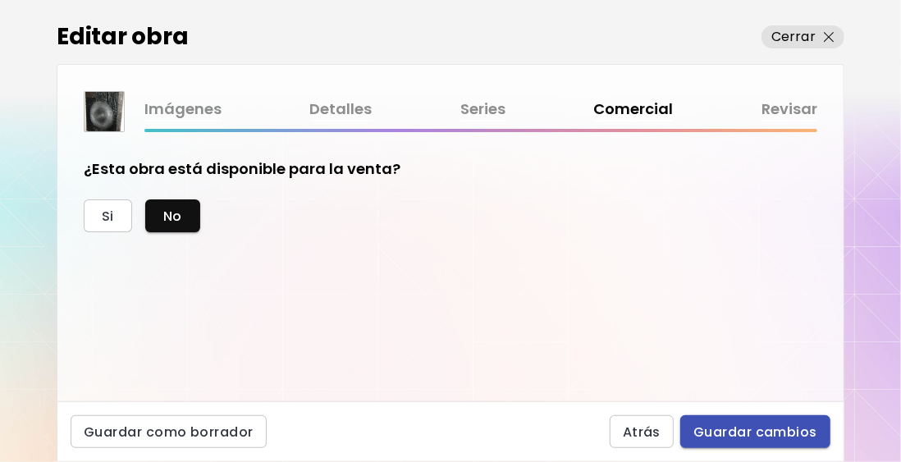
click at [742, 427] on span "Guardar cambios" at bounding box center [755, 431] width 124 height 17
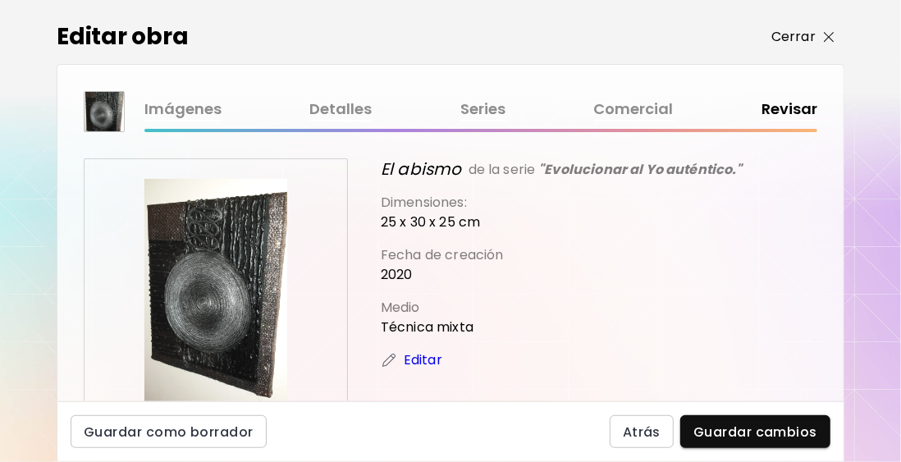
click at [801, 32] on p "Cerrar" at bounding box center [793, 37] width 44 height 20
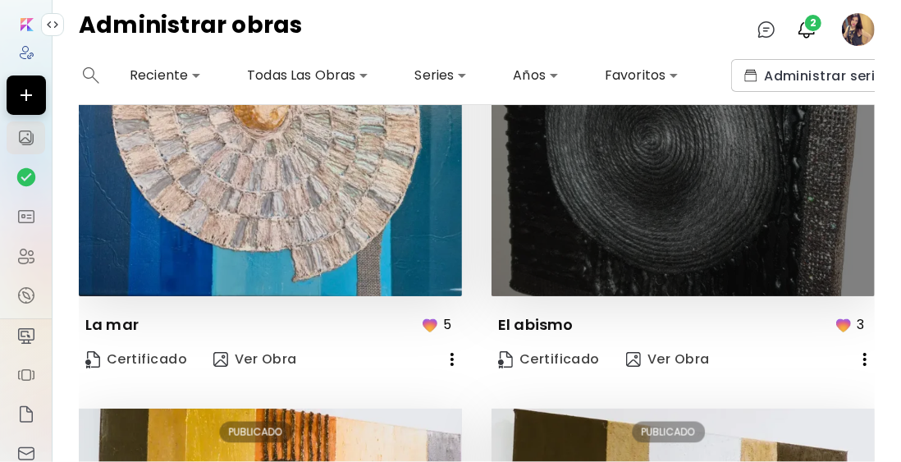
scroll to position [1641, 0]
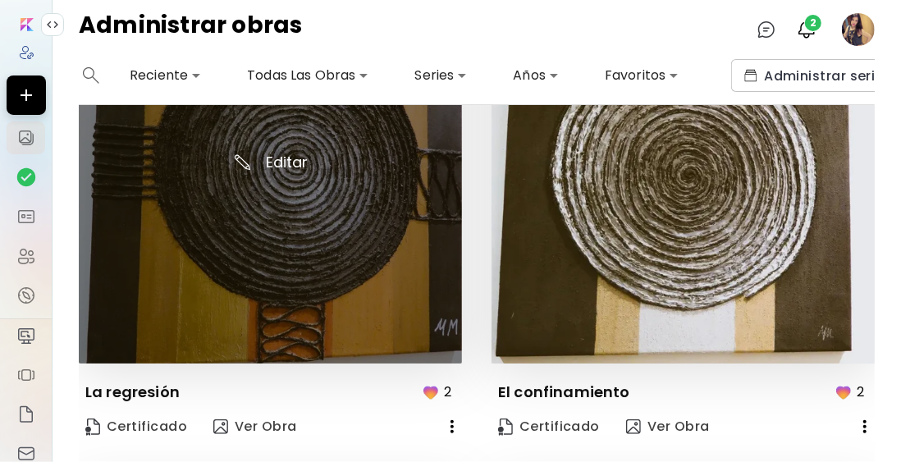
click at [306, 196] on img at bounding box center [270, 171] width 383 height 383
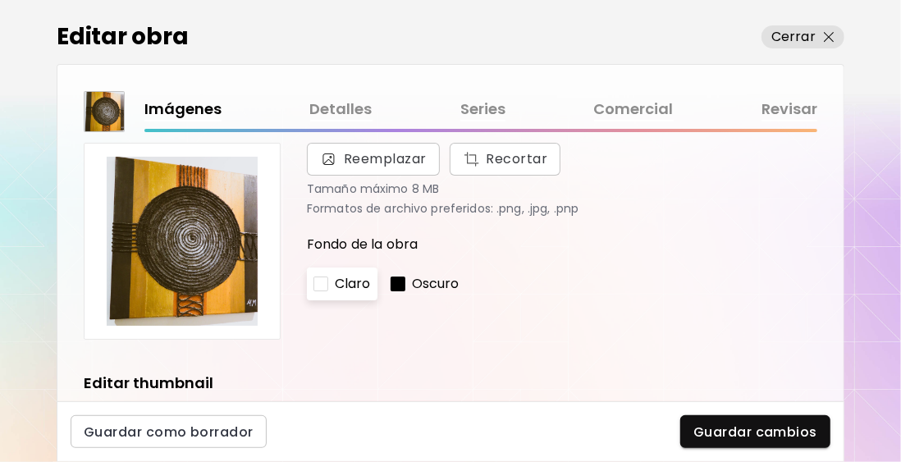
scroll to position [164, 0]
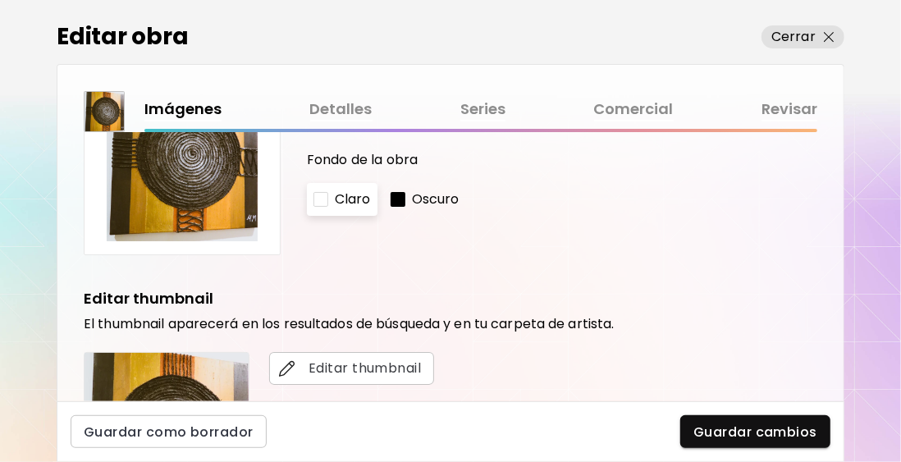
click at [645, 103] on link "Comercial" at bounding box center [634, 110] width 80 height 24
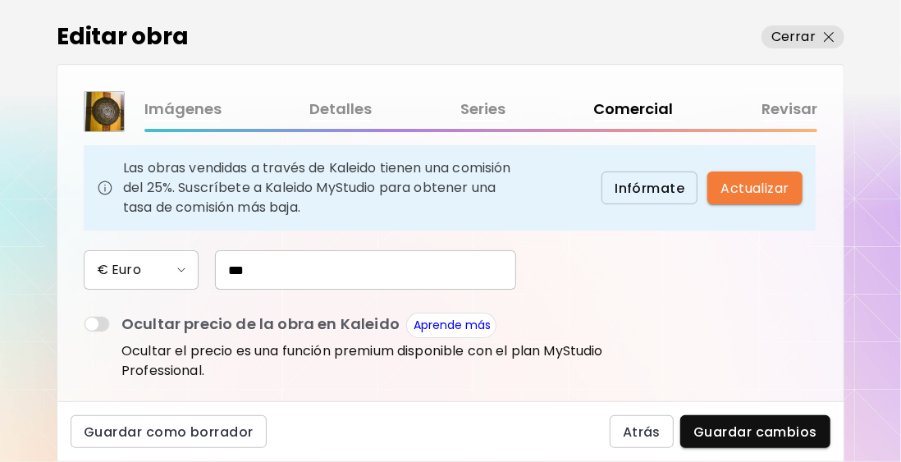
scroll to position [164, 0]
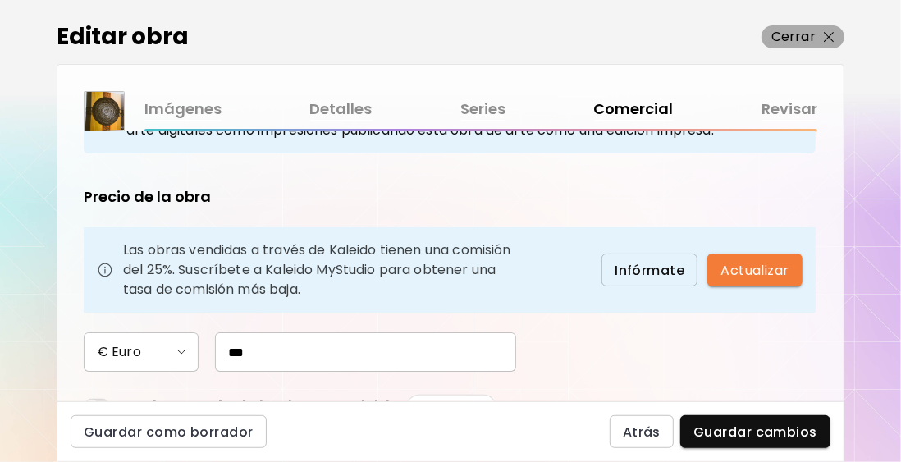
click at [801, 31] on p "Cerrar" at bounding box center [793, 37] width 44 height 20
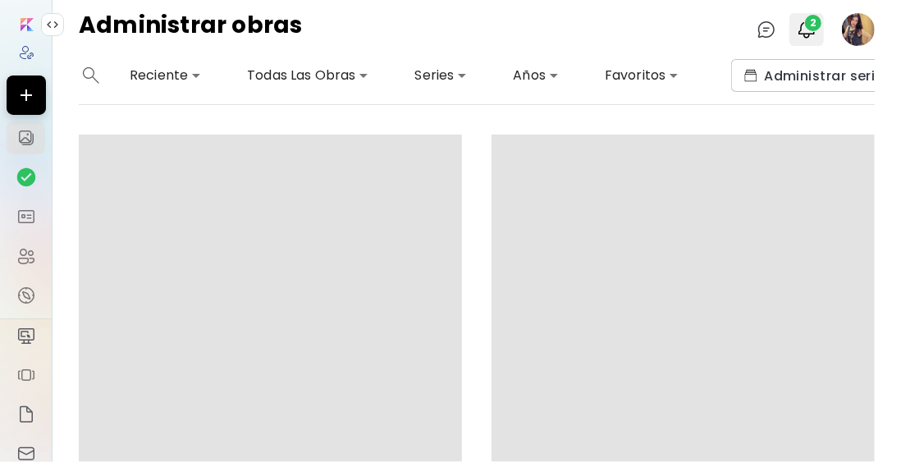
click at [802, 20] on img "button" at bounding box center [807, 30] width 20 height 20
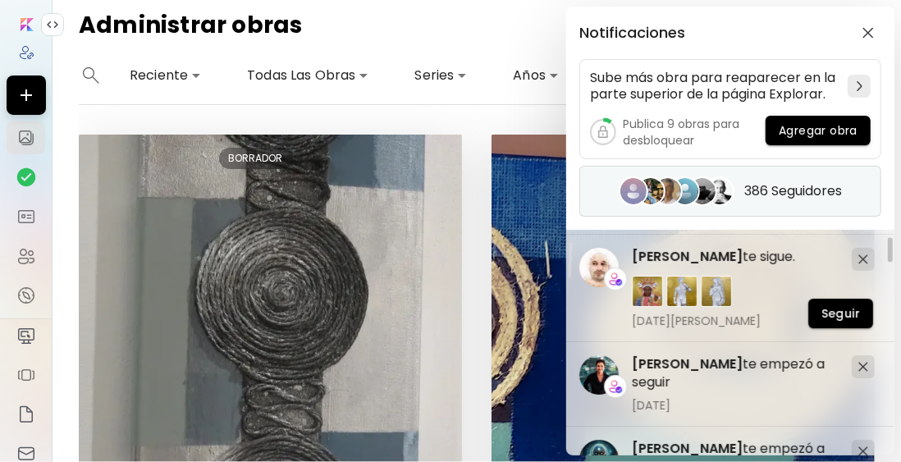
scroll to position [164, 0]
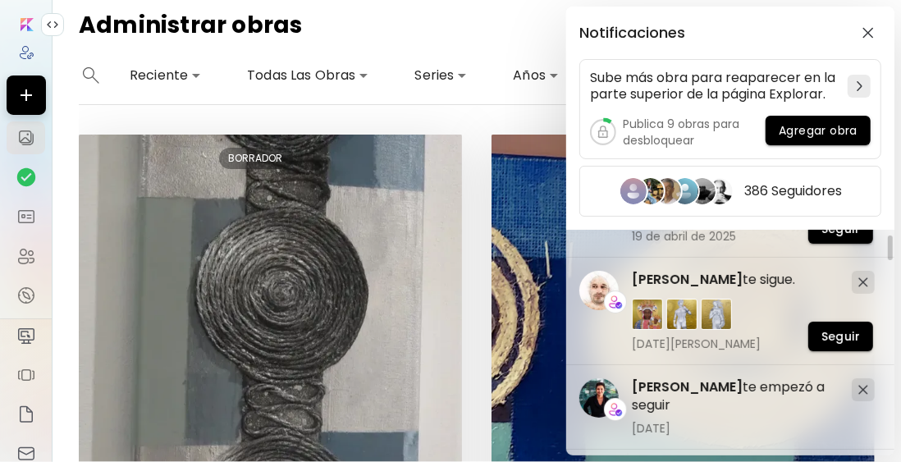
click at [457, 121] on div "Notificaciones Sube más obra para reaparecer en la parte superior de la página …" at bounding box center [450, 231] width 901 height 462
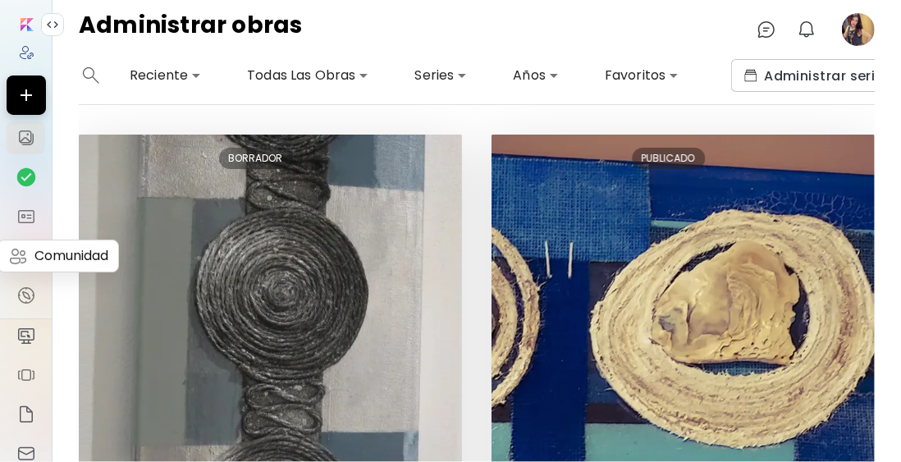
click at [21, 263] on img at bounding box center [26, 256] width 20 height 20
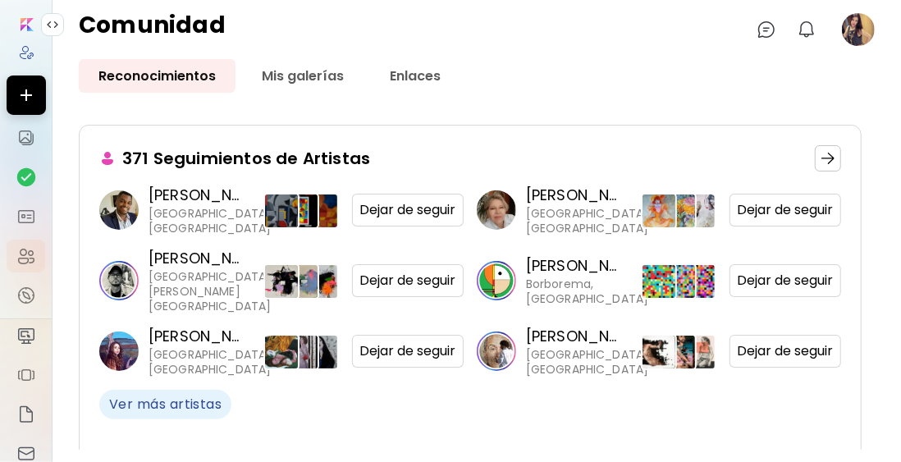
scroll to position [237, 0]
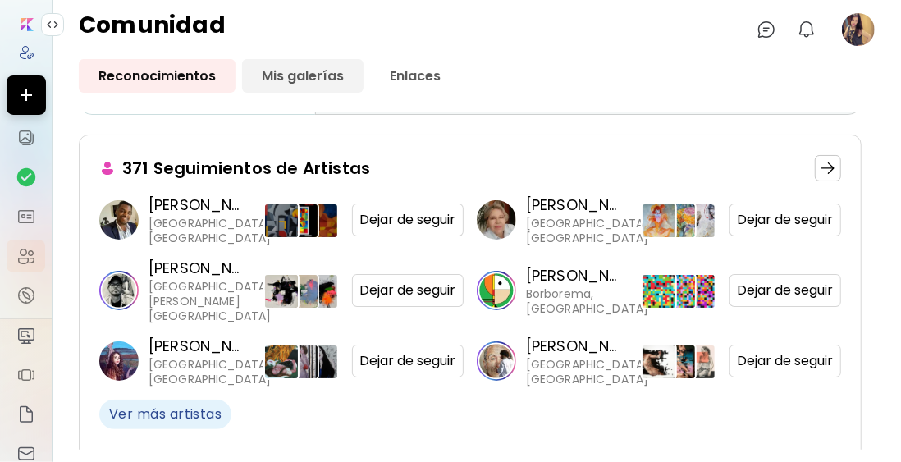
click at [317, 80] on link "Mis galerías" at bounding box center [302, 76] width 121 height 34
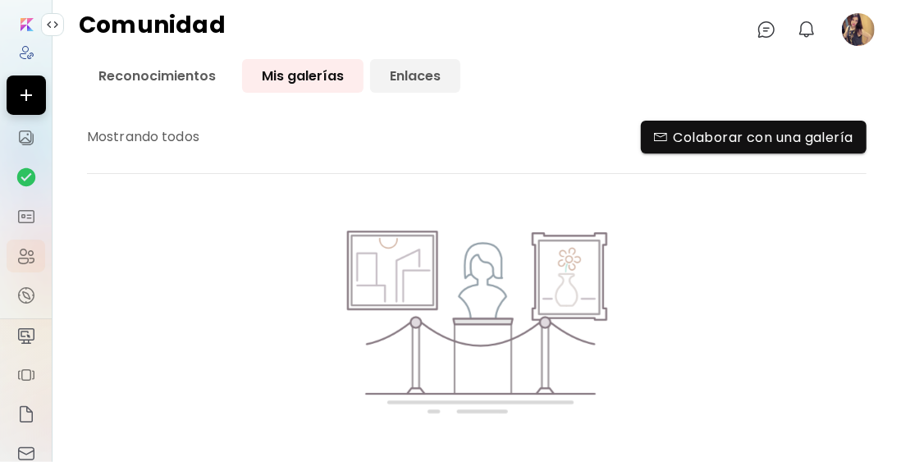
click at [417, 77] on link "Enlaces" at bounding box center [415, 76] width 90 height 34
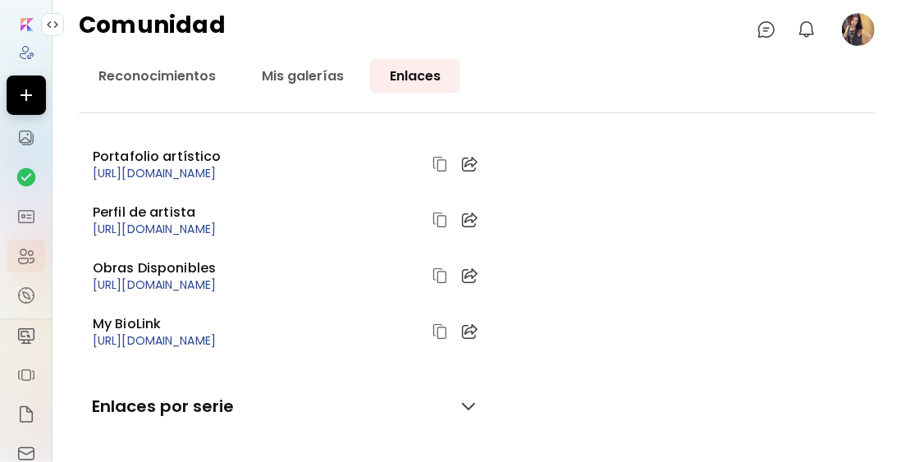
scroll to position [24, 0]
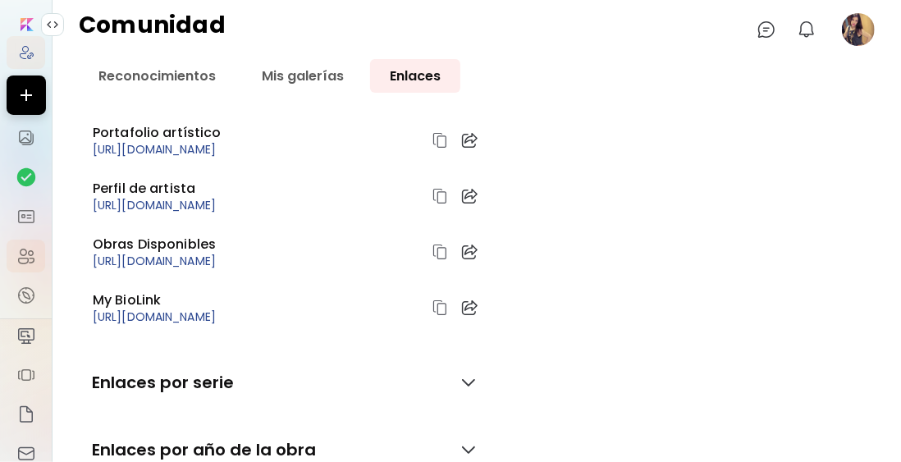
click at [25, 58] on img at bounding box center [26, 52] width 16 height 16
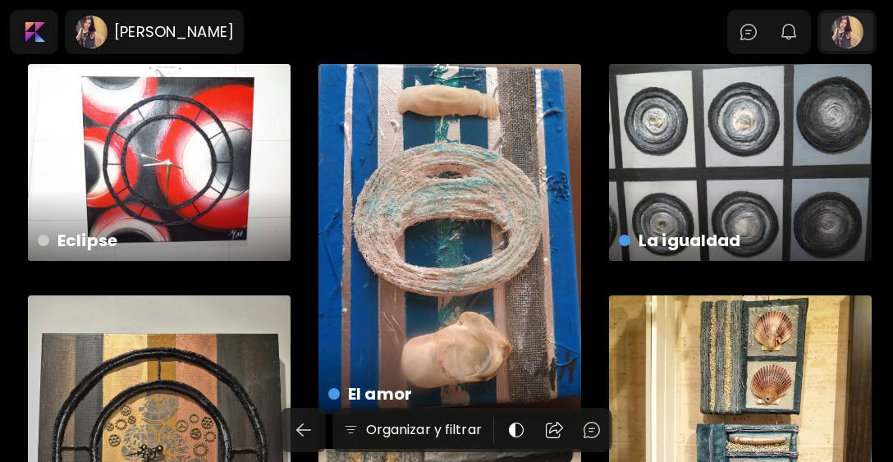
click at [850, 25] on div at bounding box center [846, 32] width 53 height 38
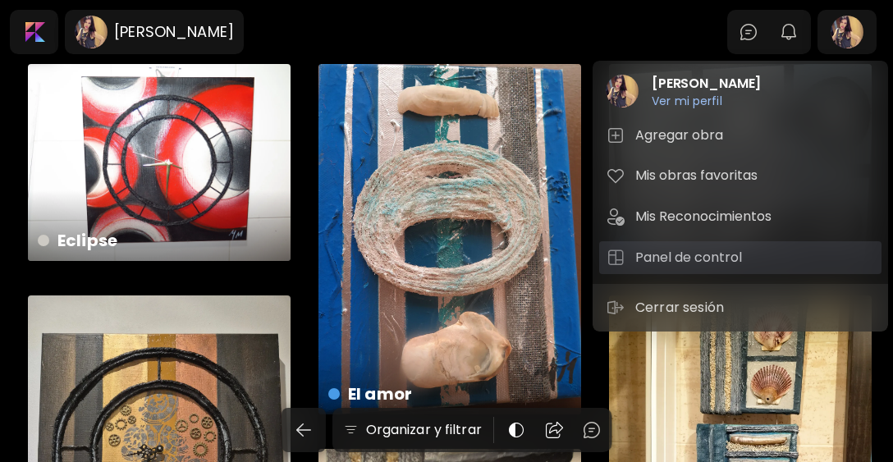
click at [671, 253] on h5 "Panel de control" at bounding box center [691, 258] width 112 height 20
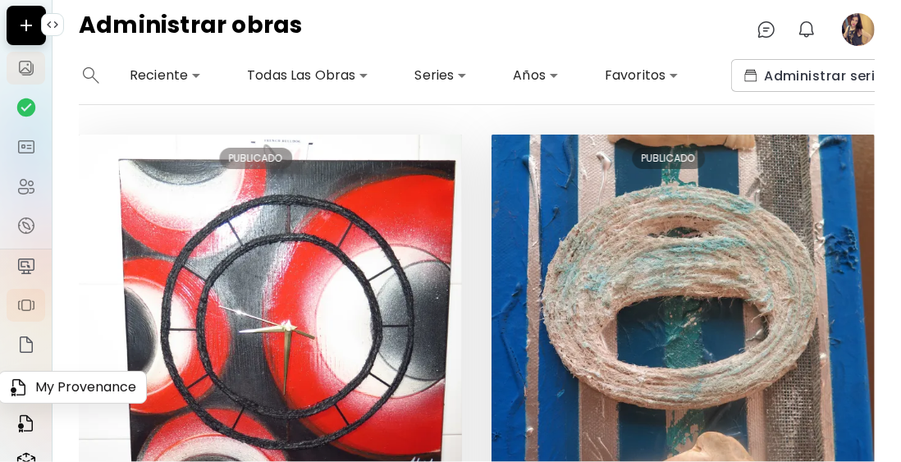
scroll to position [164, 0]
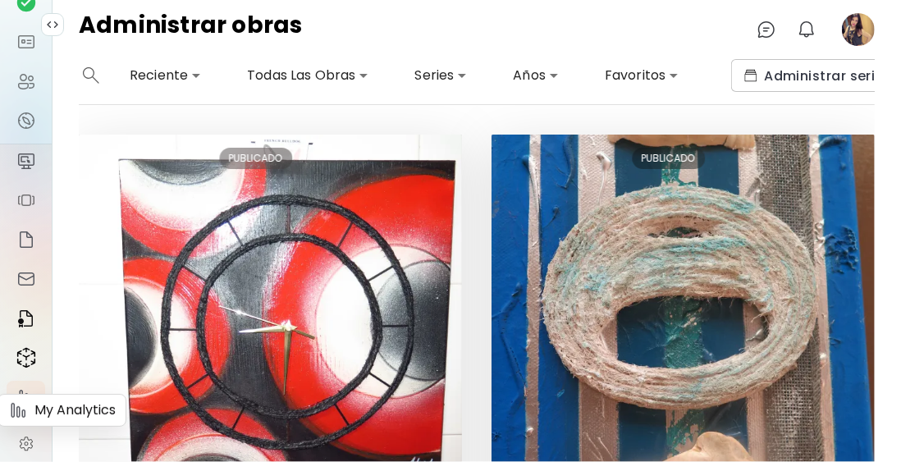
click at [35, 405] on link at bounding box center [26, 397] width 39 height 33
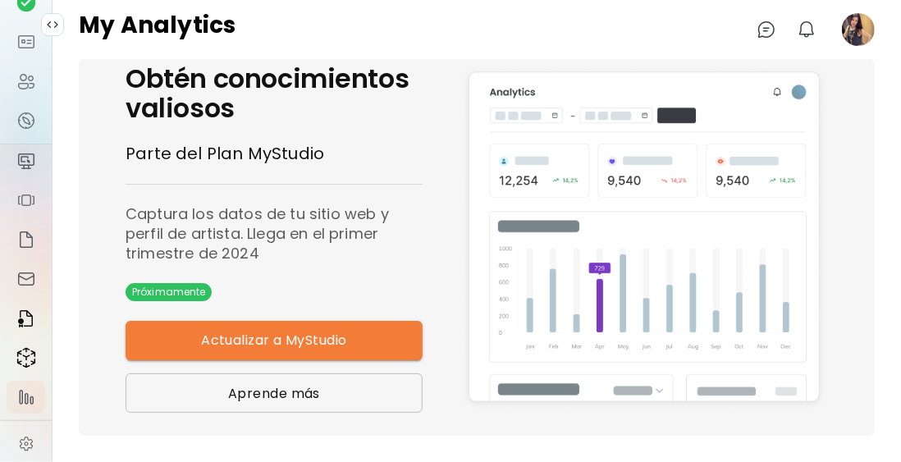
scroll to position [18, 0]
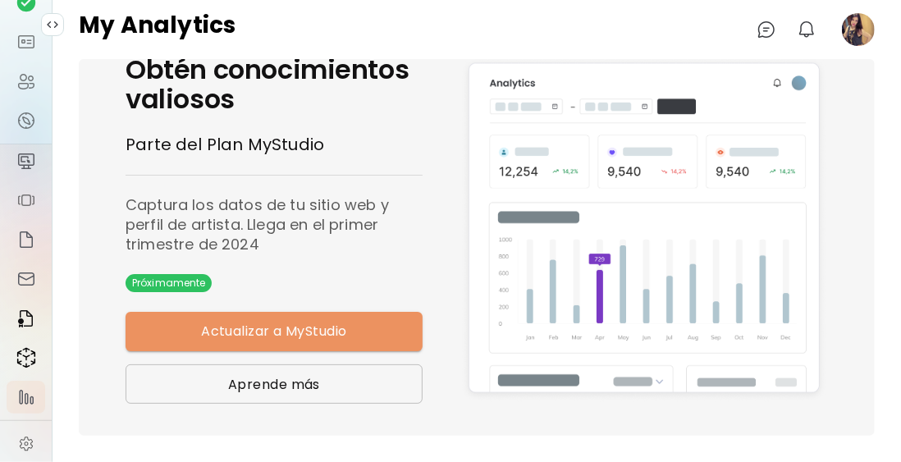
click at [284, 333] on span "Actualizar a MyStudio" at bounding box center [273, 332] width 277 height 20
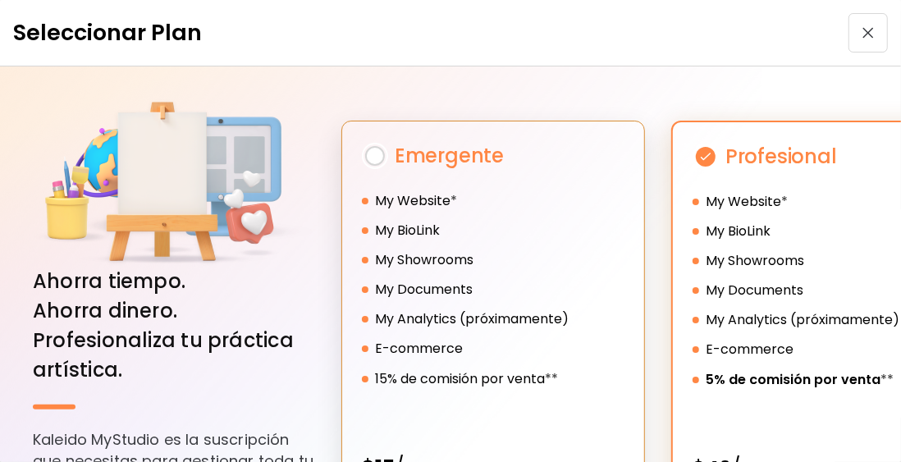
scroll to position [0, 0]
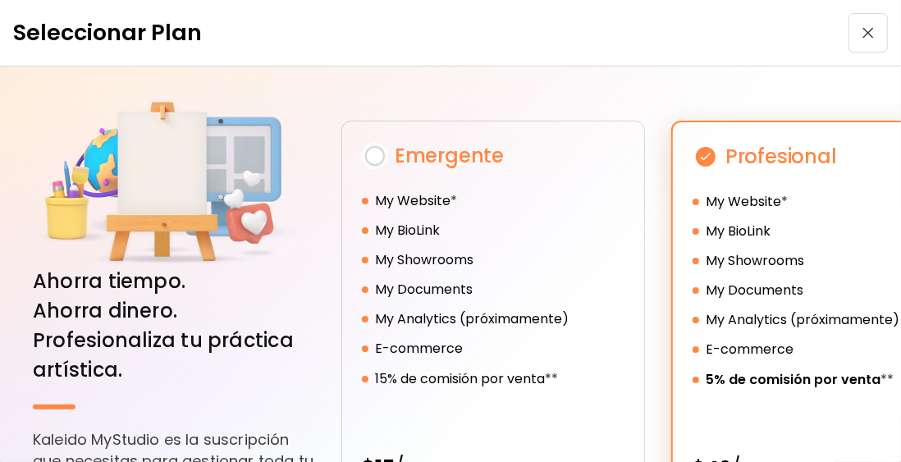
click at [862, 34] on img "button" at bounding box center [867, 32] width 11 height 11
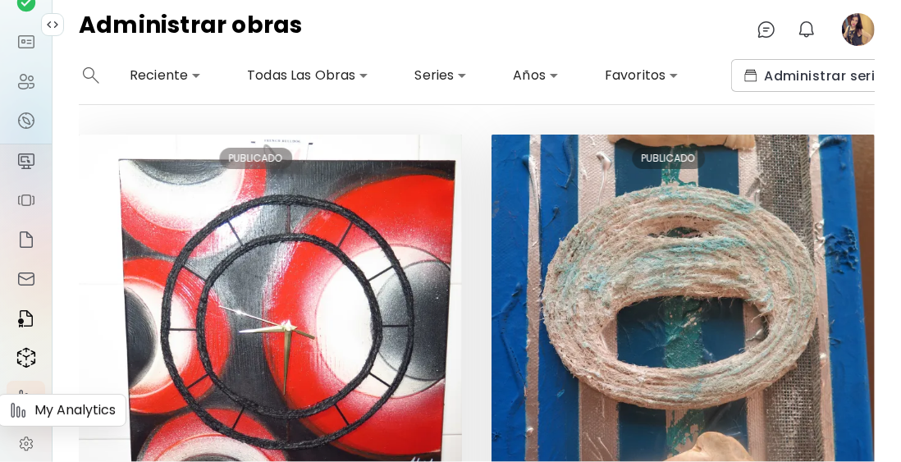
click at [21, 407] on img at bounding box center [26, 397] width 20 height 20
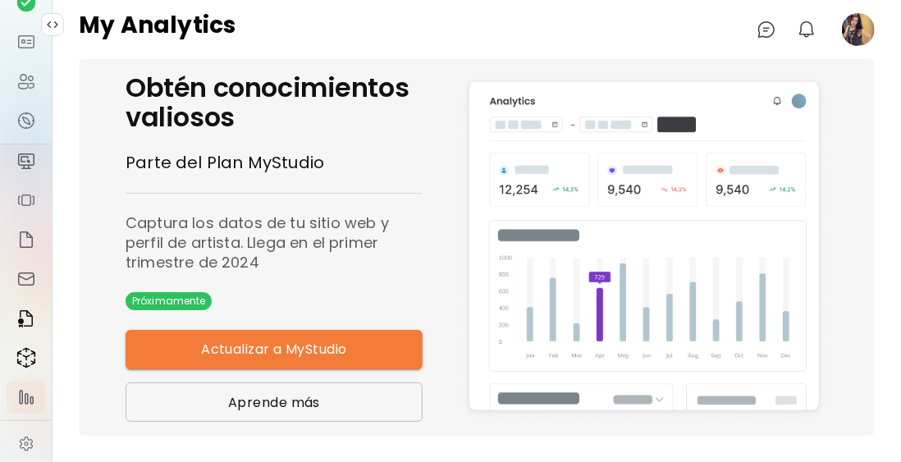
click at [295, 404] on span "Aprende más" at bounding box center [274, 402] width 276 height 17
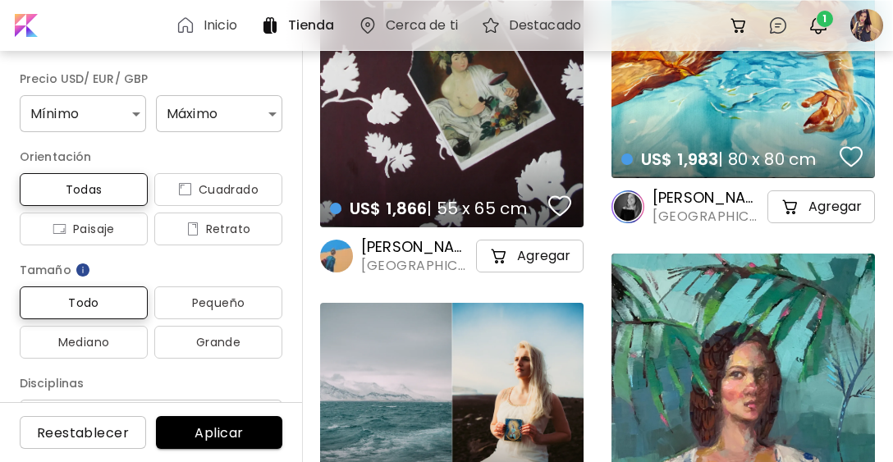
scroll to position [246, 0]
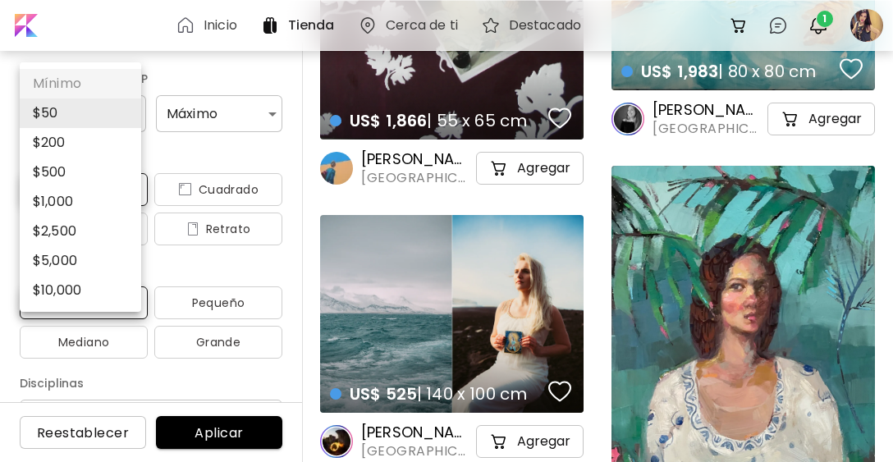
click at [98, 116] on li "$ 50" at bounding box center [80, 113] width 121 height 30
type input "**"
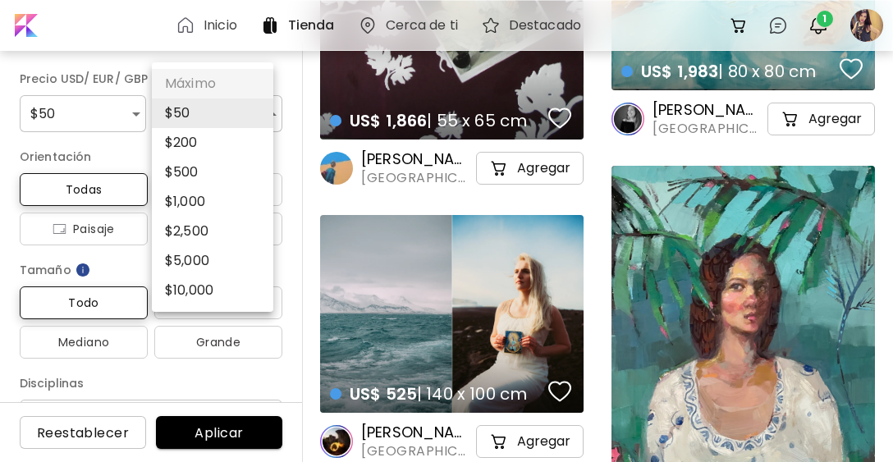
click at [211, 175] on li "$ 500" at bounding box center [212, 173] width 121 height 30
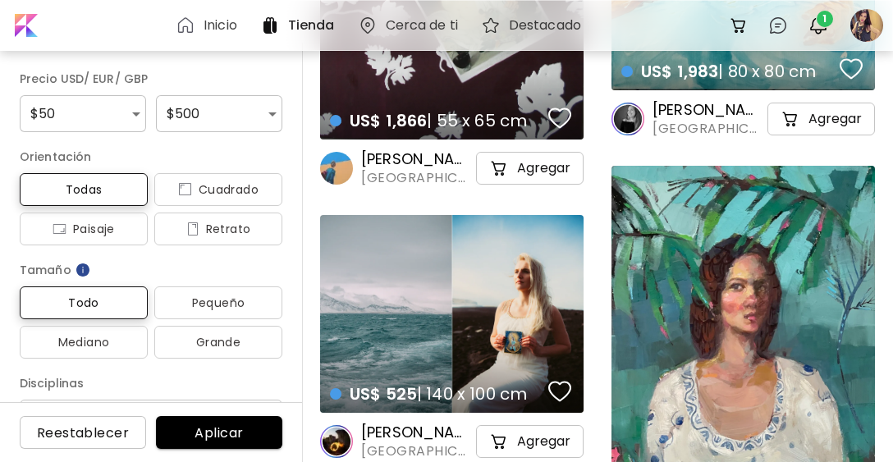
drag, startPoint x: 282, startPoint y: 104, endPoint x: 275, endPoint y: 110, distance: 9.4
click at [282, 105] on div "Precio USD/ EUR/ GBP $ 50 ** $ 500 *** Orientación Todas Cuadrado Paisaje Retra…" at bounding box center [151, 252] width 303 height 419
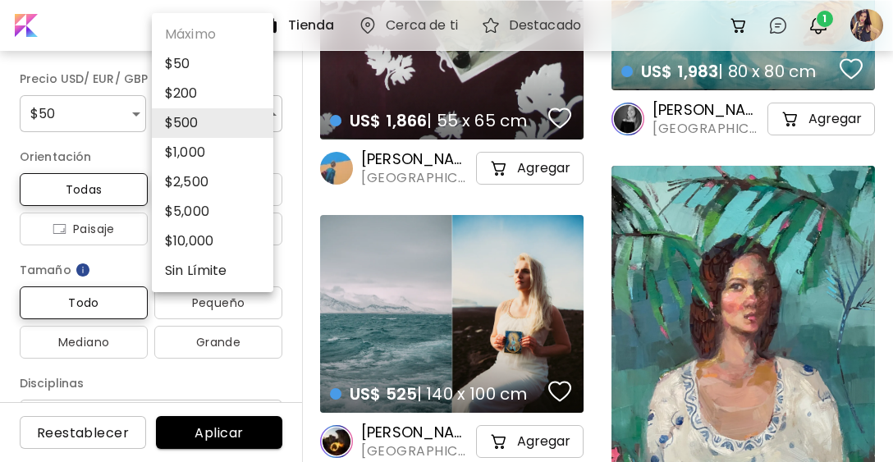
click at [201, 88] on li "$ 200" at bounding box center [212, 94] width 121 height 30
type input "***"
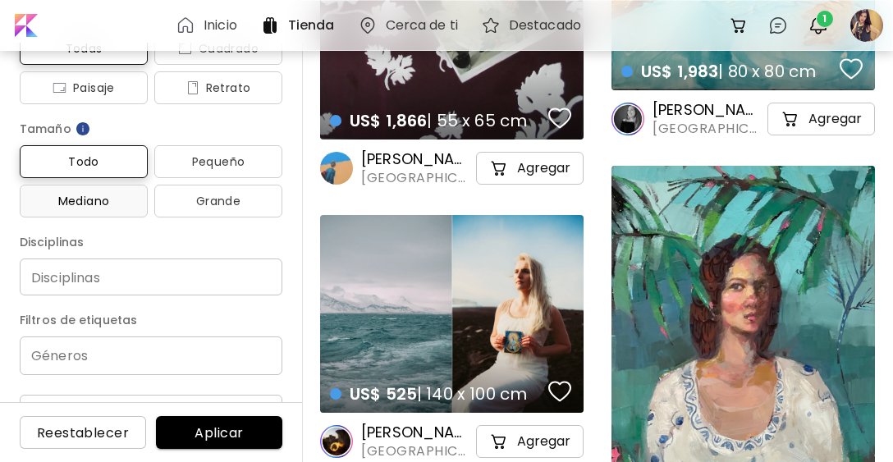
scroll to position [164, 0]
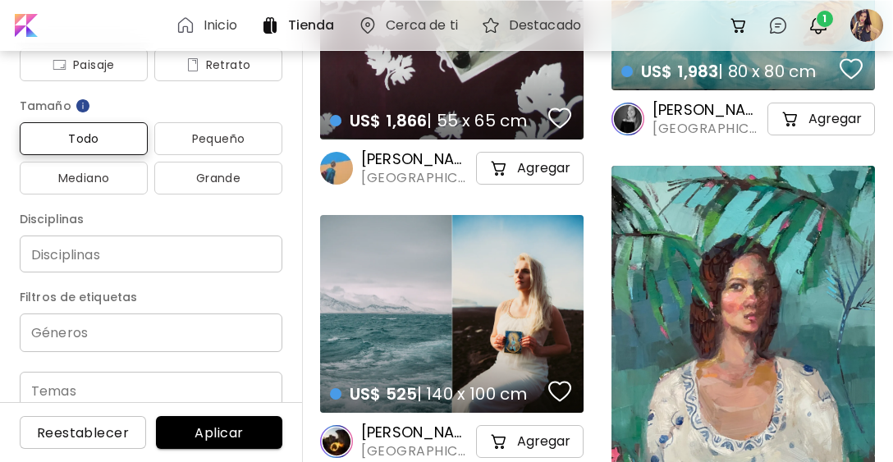
click at [93, 260] on input "Disciplinas" at bounding box center [151, 253] width 236 height 17
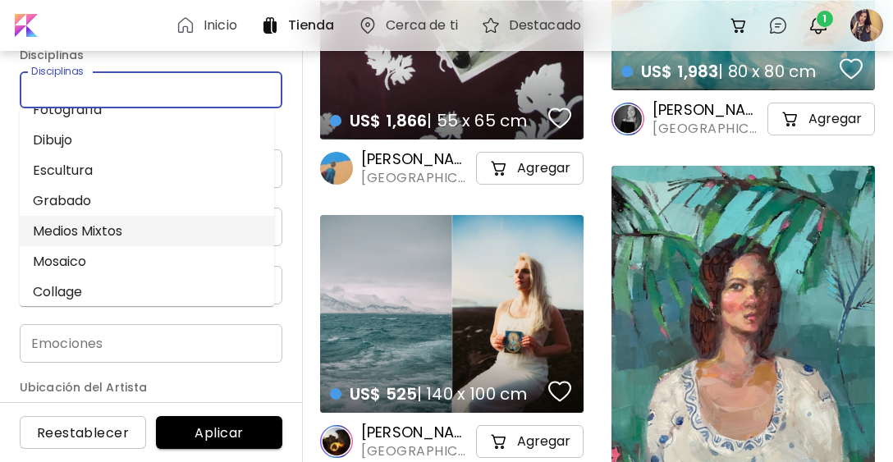
scroll to position [0, 0]
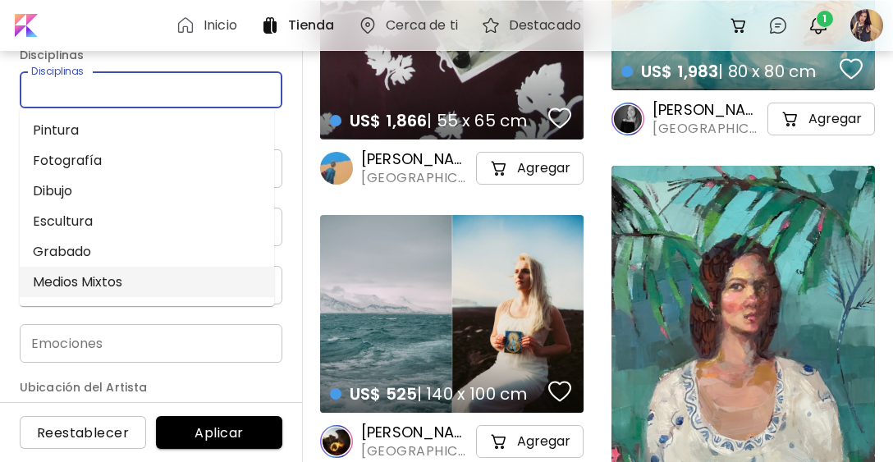
click at [108, 275] on li "Medios Mixtos" at bounding box center [147, 282] width 254 height 30
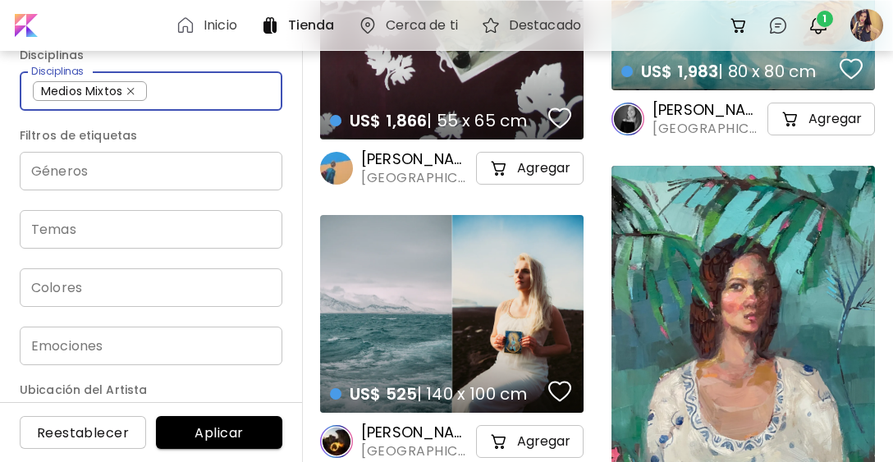
click at [96, 174] on input "Géneros" at bounding box center [151, 171] width 236 height 19
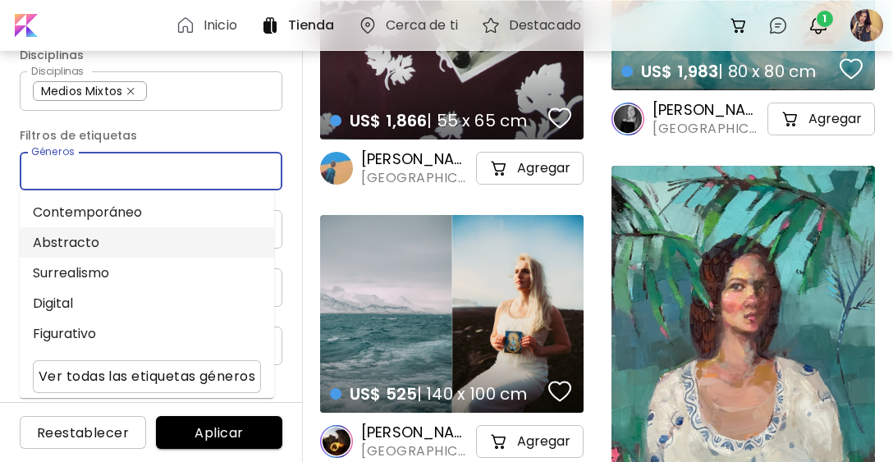
click at [102, 232] on li "Abstracto" at bounding box center [147, 242] width 254 height 30
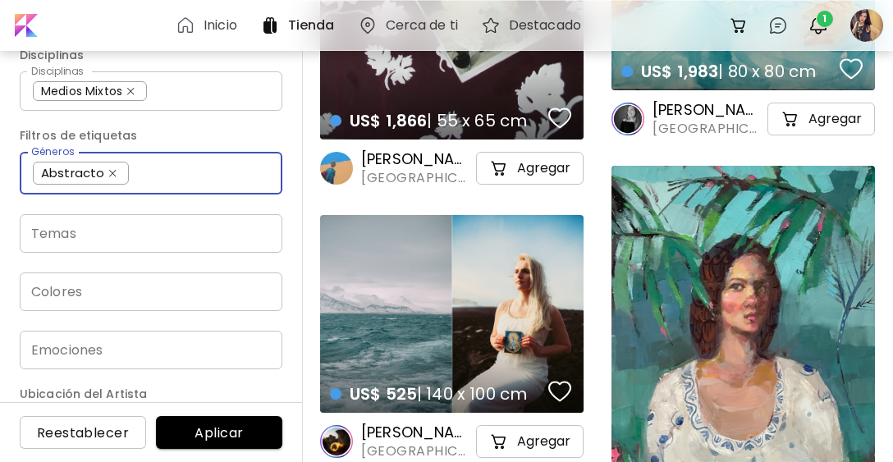
click at [93, 237] on input "Temas" at bounding box center [151, 233] width 236 height 19
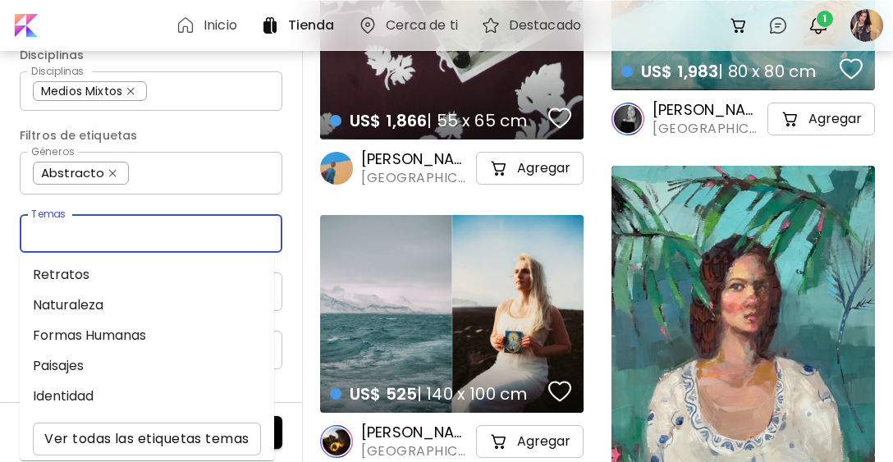
click at [93, 237] on input "Temas" at bounding box center [151, 233] width 236 height 19
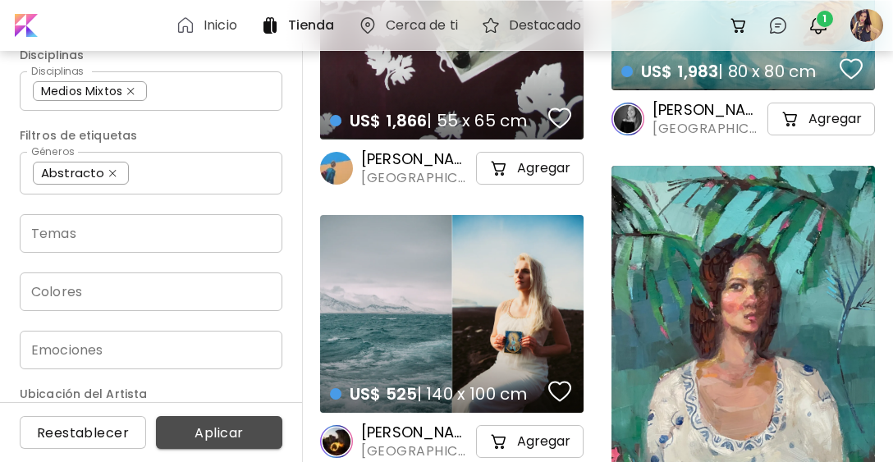
click at [234, 433] on span "Aplicar" at bounding box center [219, 432] width 100 height 17
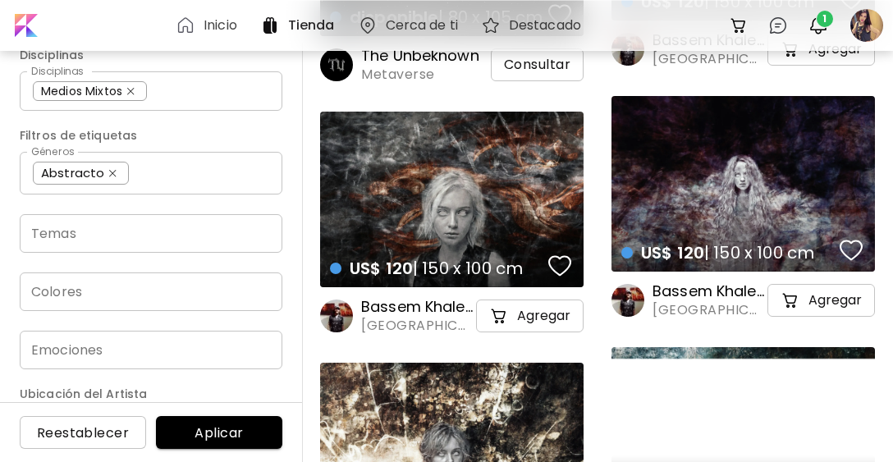
scroll to position [4758, 0]
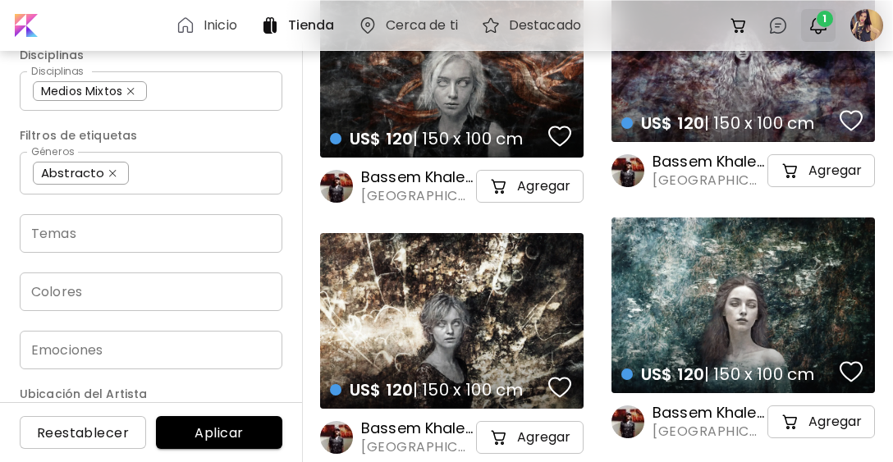
click at [824, 21] on span "1" at bounding box center [824, 19] width 16 height 16
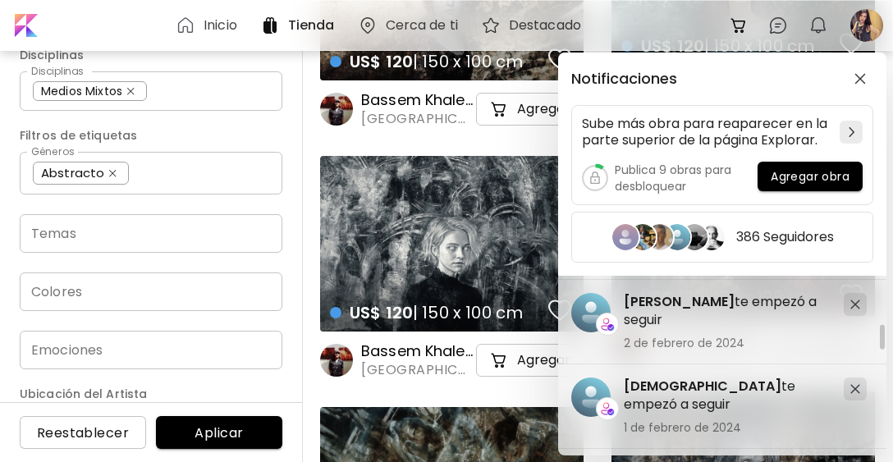
scroll to position [4020, 0]
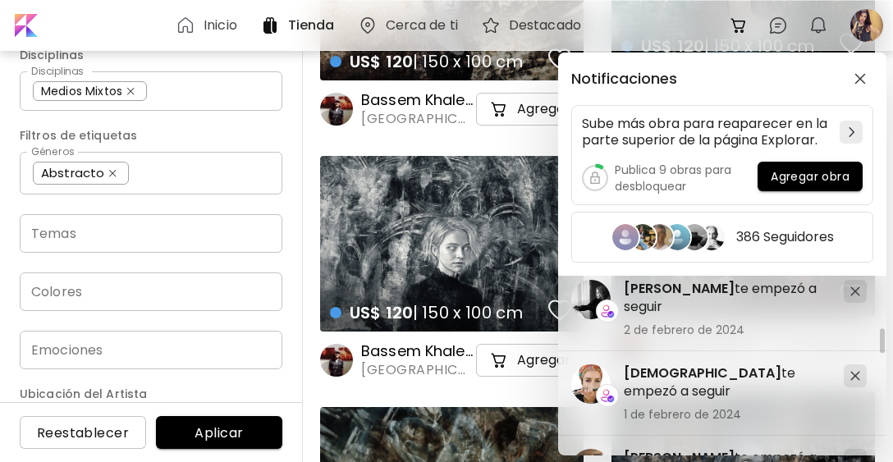
click at [416, 402] on div "Notificaciones Sube más obra para reaparecer en la parte superior de la página …" at bounding box center [446, 231] width 893 height 462
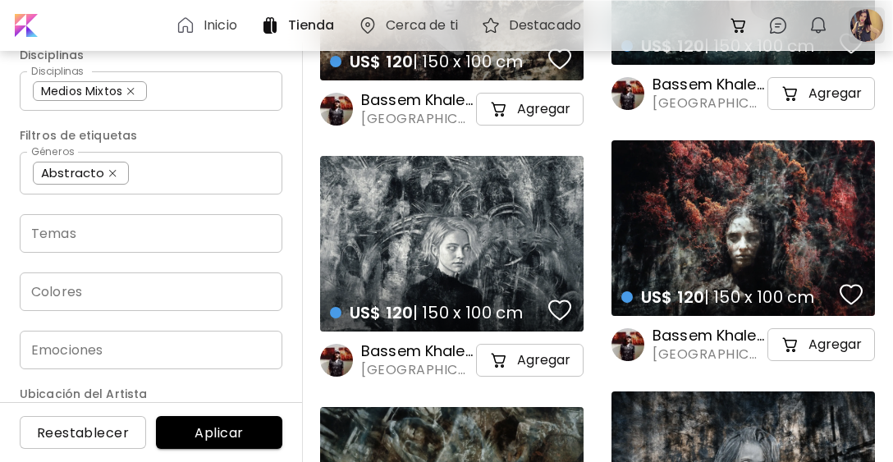
click at [866, 30] on div at bounding box center [866, 25] width 36 height 36
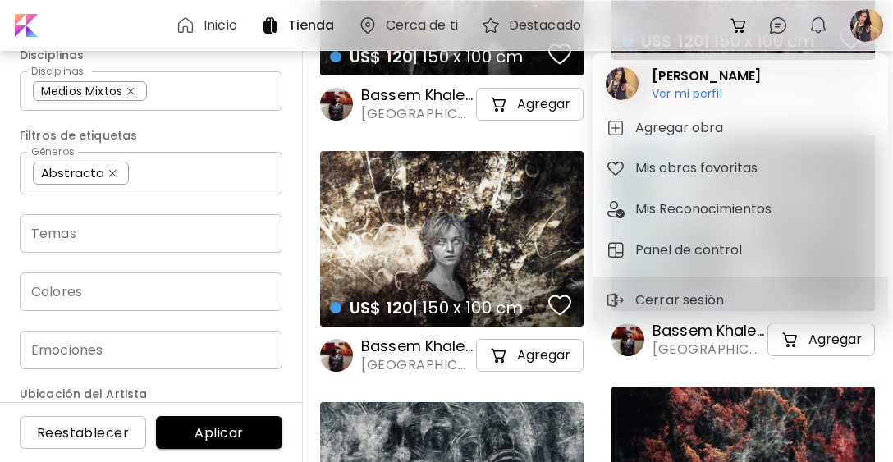
scroll to position [4676, 0]
